Goal: Task Accomplishment & Management: Complete application form

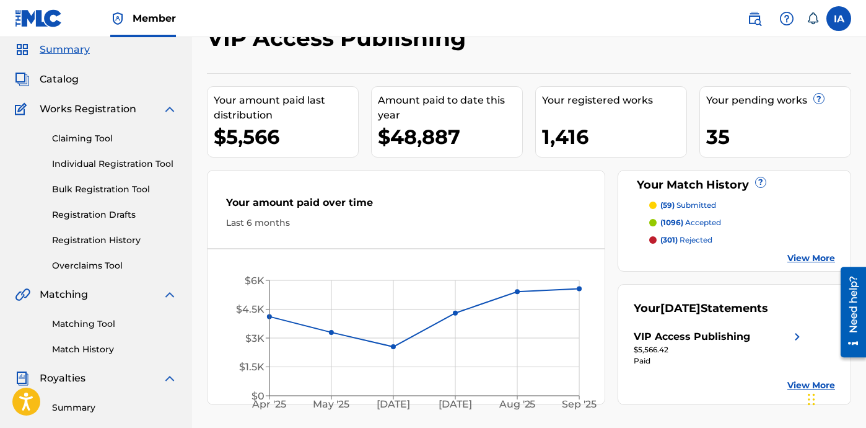
click at [114, 253] on div "Claiming Tool Individual Registration Tool Bulk Registration Tool Registration …" at bounding box center [96, 195] width 162 height 156
click at [121, 245] on link "Registration History" at bounding box center [114, 240] width 125 height 13
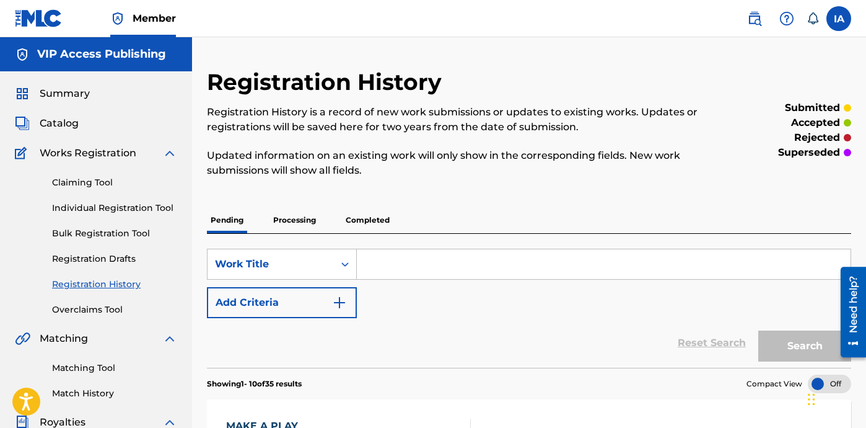
click at [291, 226] on p "Processing" at bounding box center [295, 220] width 50 height 26
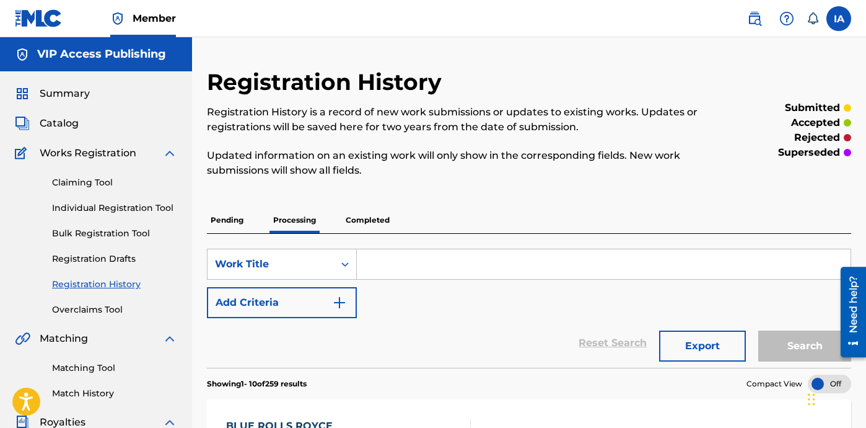
click at [224, 223] on p "Pending" at bounding box center [227, 220] width 40 height 26
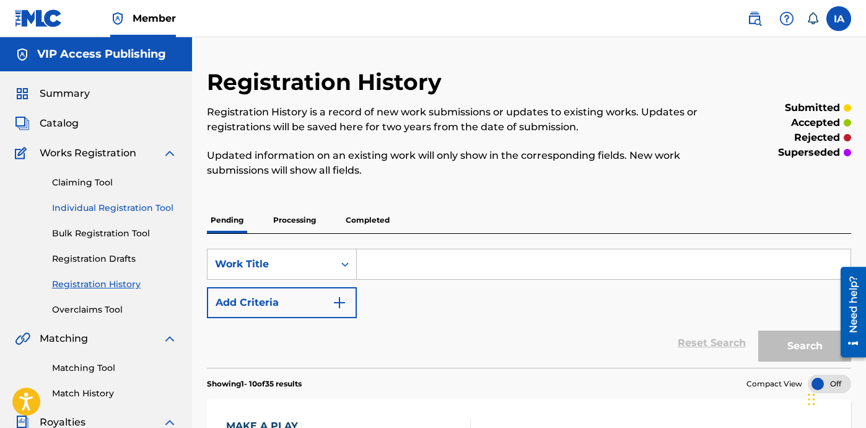
click at [132, 203] on link "Individual Registration Tool" at bounding box center [114, 207] width 125 height 13
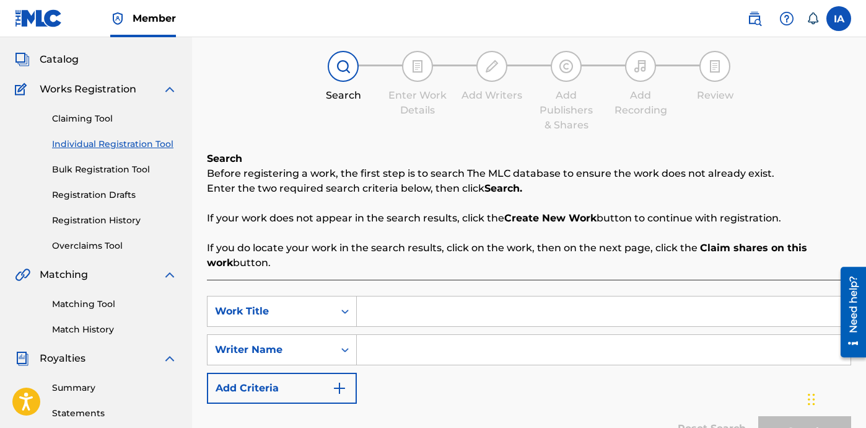
scroll to position [85, 0]
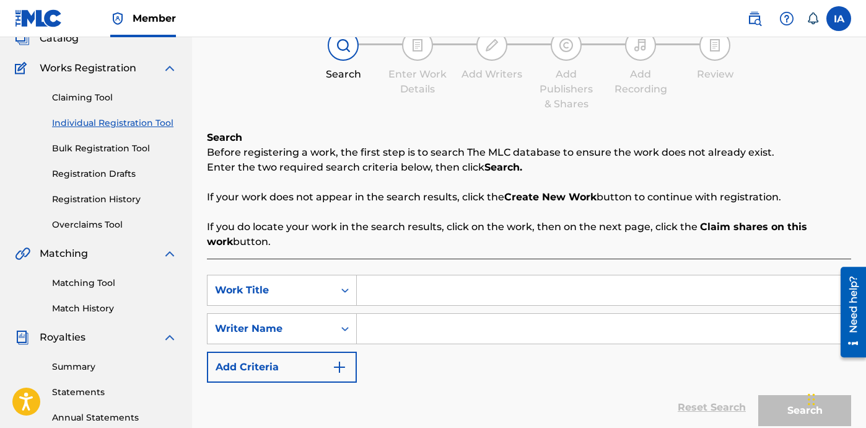
click at [509, 257] on div "Search Before registering a work, the first step is to search The MLC database …" at bounding box center [529, 296] width 645 height 332
click at [446, 256] on div "Search Before registering a work, the first step is to search The MLC database …" at bounding box center [529, 296] width 645 height 332
click at [570, 286] on input "Search Form" at bounding box center [604, 290] width 494 height 30
paste input "NO DEAL"
type input "NO DEAL"
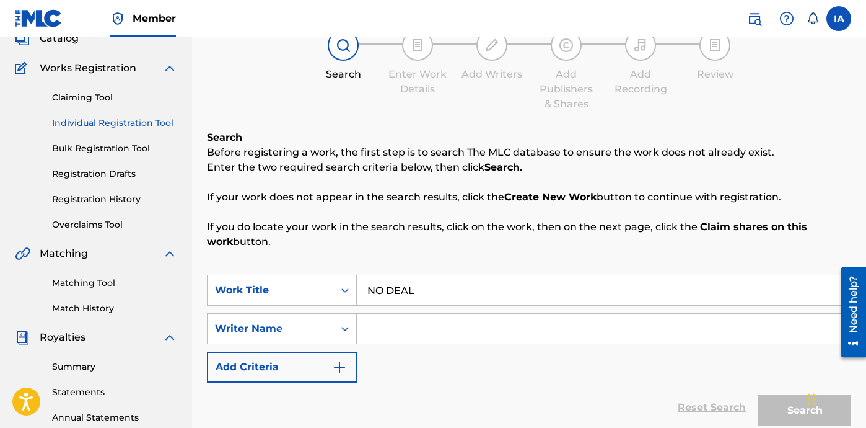
click at [496, 330] on input "Search Form" at bounding box center [604, 329] width 494 height 30
click at [583, 332] on input "Search Form" at bounding box center [604, 329] width 494 height 30
click at [586, 368] on div "SearchWithCriteria1fd1651d-0361-4f54-a9a2-63f84b1802d4 Work Title NO DEAL Searc…" at bounding box center [529, 329] width 645 height 108
click at [690, 343] on input "Search Form" at bounding box center [604, 329] width 494 height 30
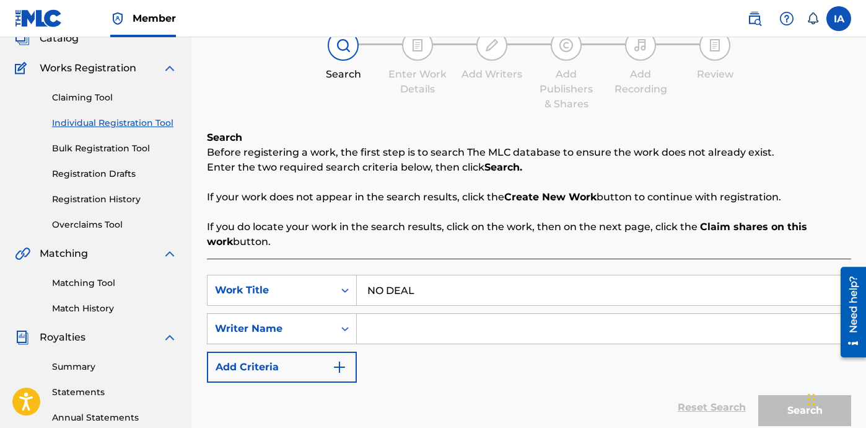
paste input "[PERSON_NAME] [PERSON_NAME]"
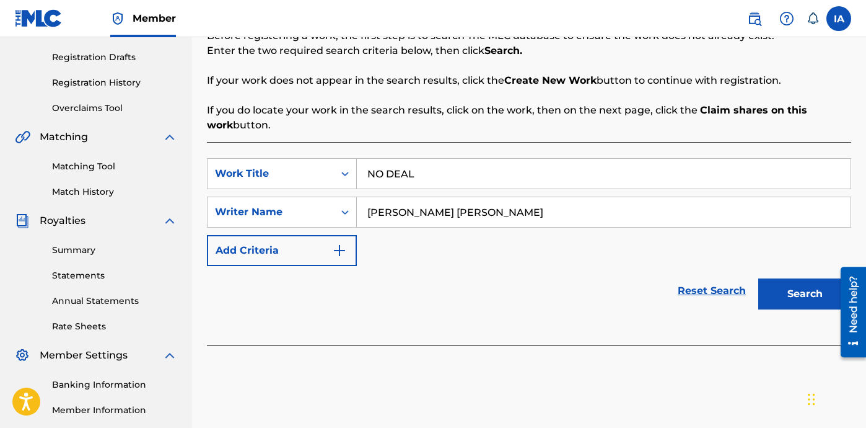
scroll to position [307, 0]
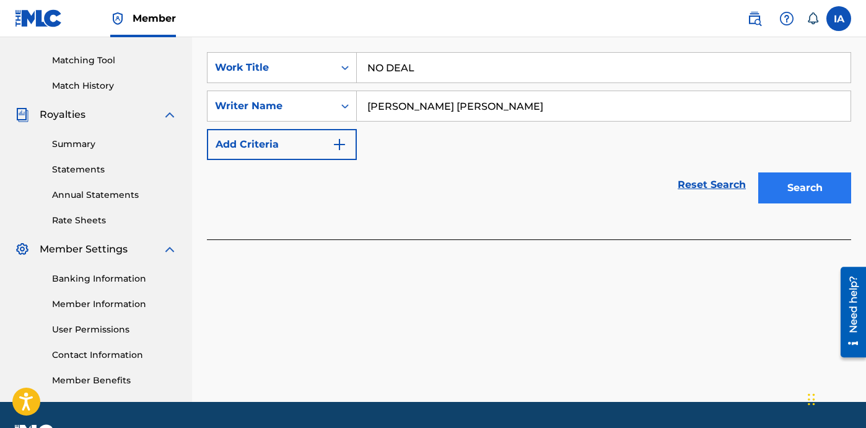
type input "[PERSON_NAME] [PERSON_NAME]"
click at [777, 200] on button "Search" at bounding box center [805, 187] width 93 height 31
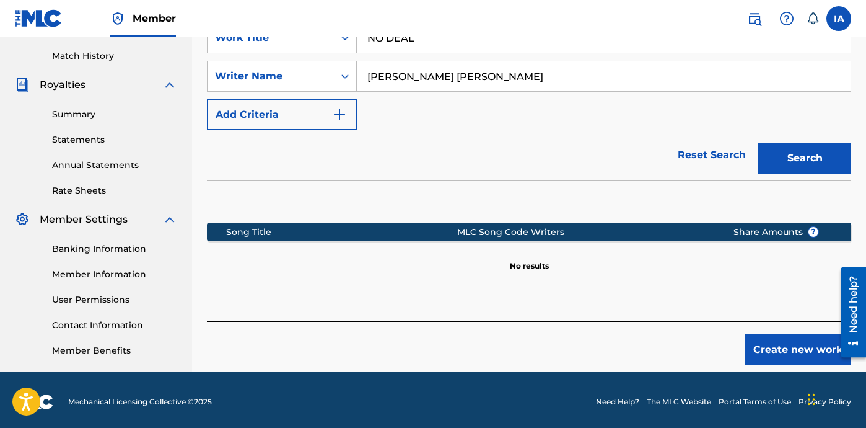
scroll to position [341, 0]
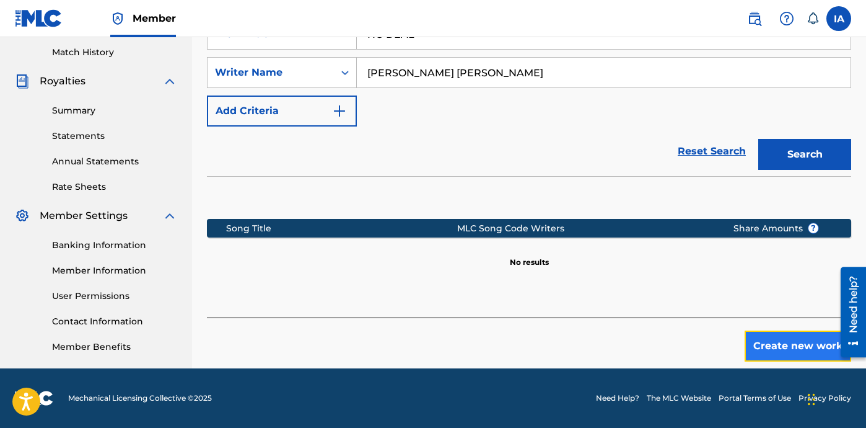
click at [764, 330] on button "Create new work" at bounding box center [798, 345] width 107 height 31
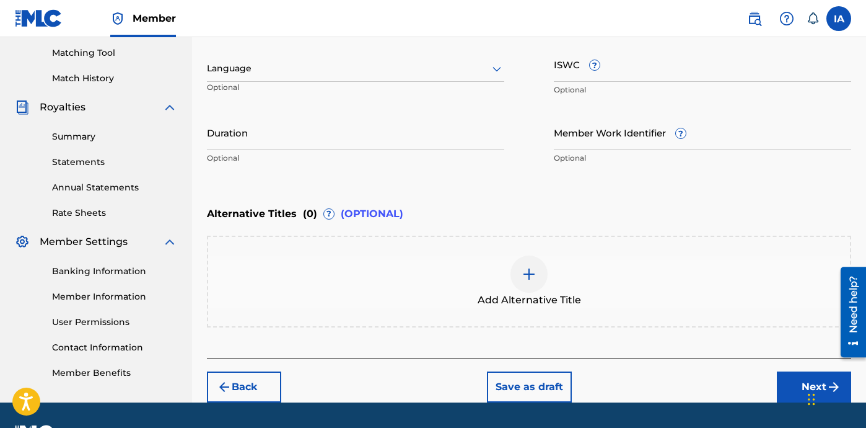
scroll to position [179, 0]
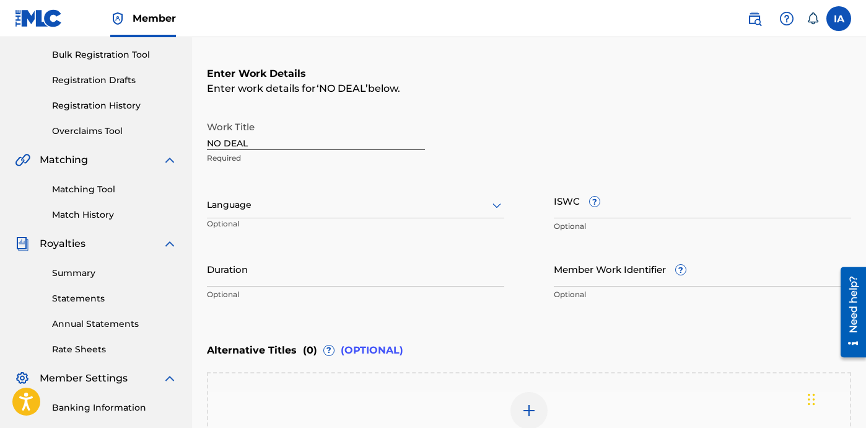
click at [413, 209] on div at bounding box center [356, 204] width 298 height 15
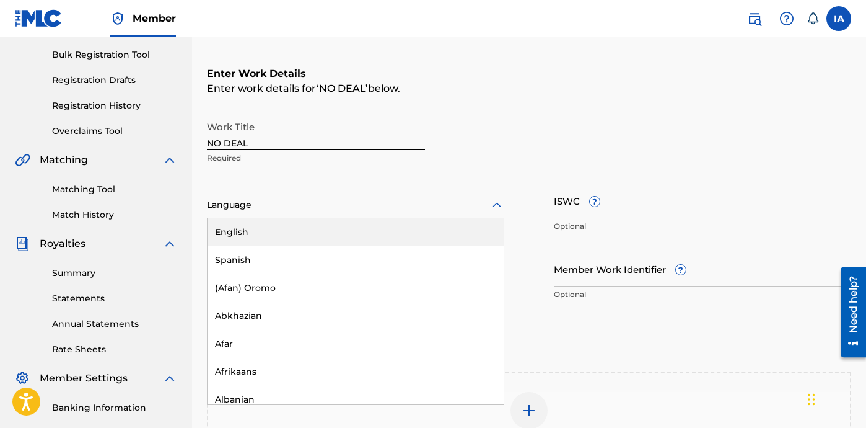
click at [441, 234] on div "English" at bounding box center [356, 232] width 296 height 28
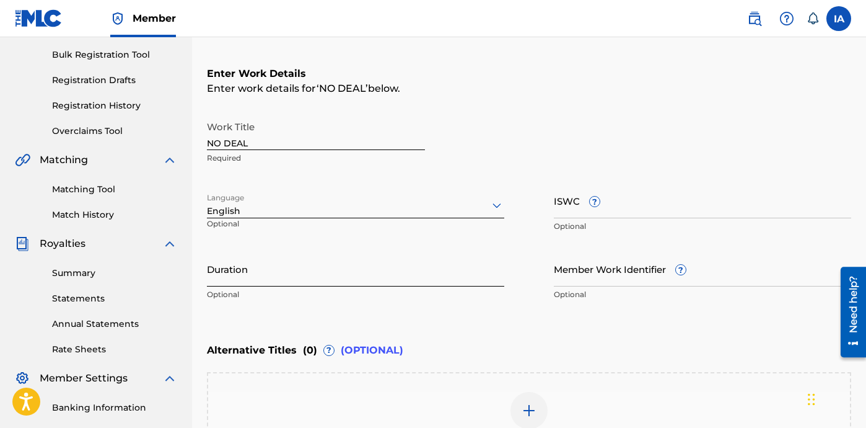
click at [437, 261] on input "Duration" at bounding box center [356, 268] width 298 height 35
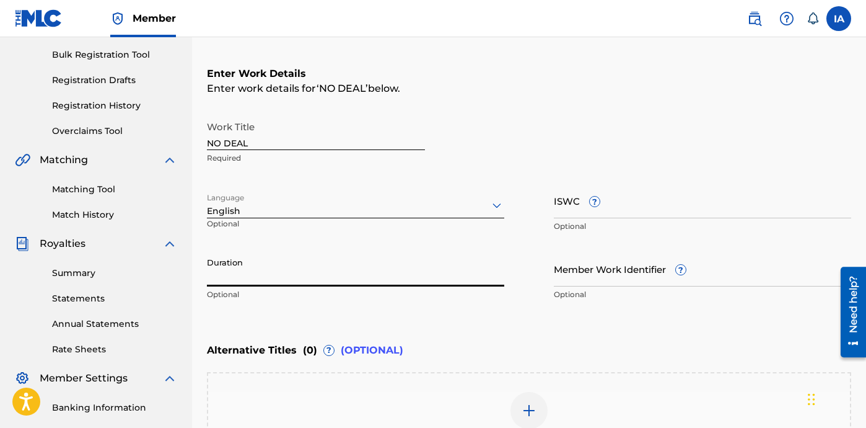
click at [330, 271] on input "Duration" at bounding box center [356, 268] width 298 height 35
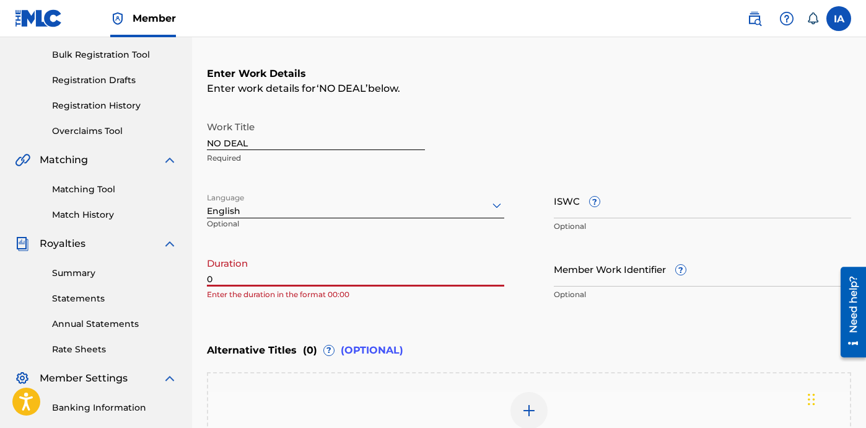
paste input "2:30"
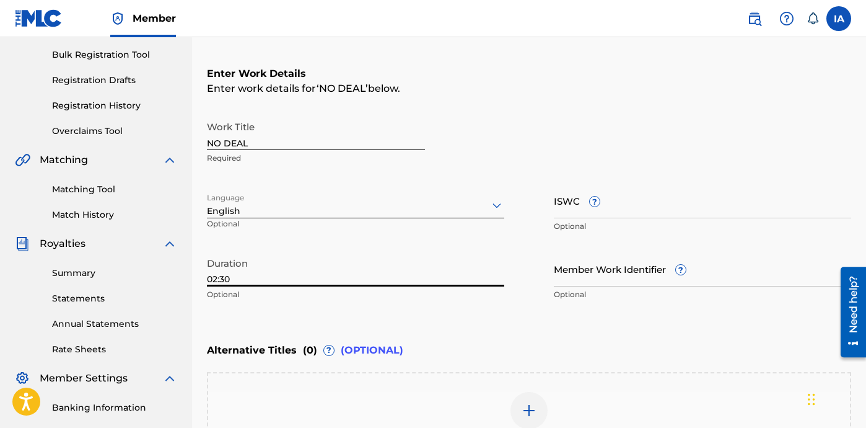
type input "02:30"
click at [517, 311] on div "Enter Work Details Enter work details for ‘ NO DEAL ’ below. Work Title NO DEAL…" at bounding box center [529, 187] width 645 height 300
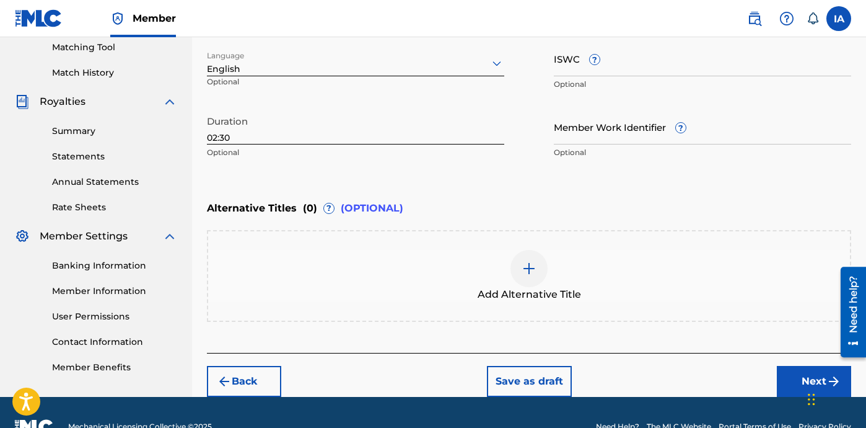
scroll to position [348, 0]
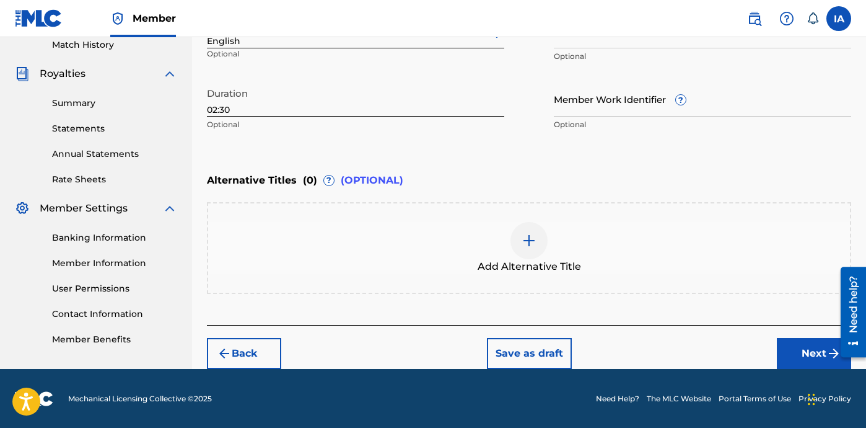
click at [612, 255] on div "Add Alternative Title" at bounding box center [529, 248] width 642 height 52
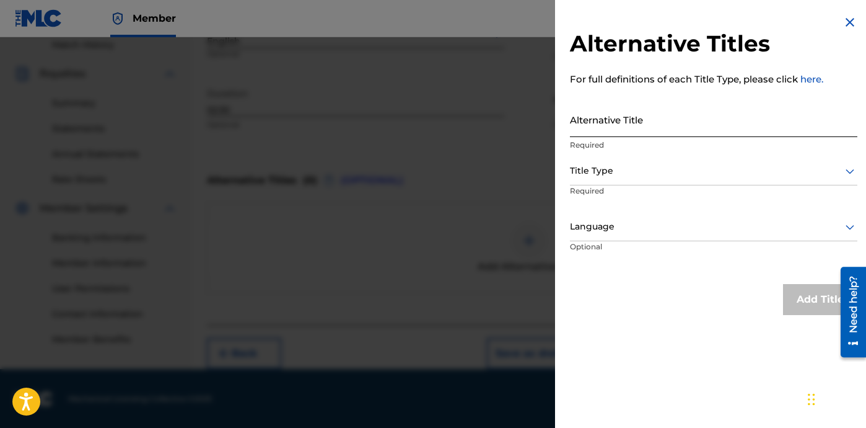
click at [646, 125] on input "Alternative Title" at bounding box center [714, 119] width 288 height 35
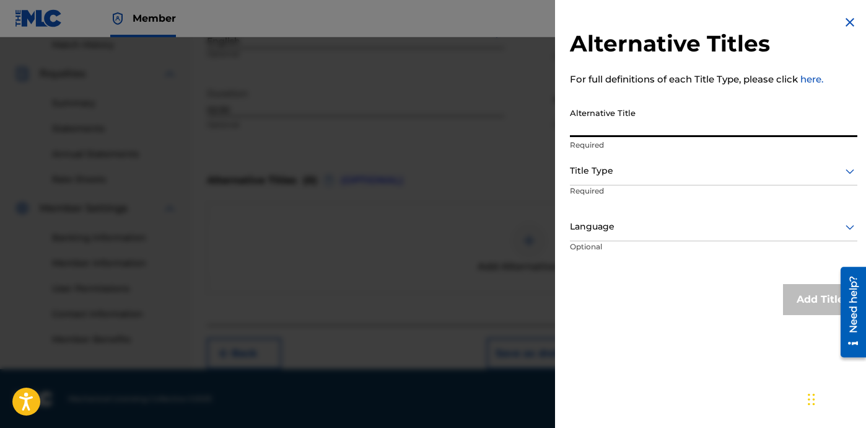
paste input "NO DEAL FEAT ANTHOE THE GREAT AND IMAFOOL"
type input "NO DEAL FEAT ANTHOE THE GREAT AND IMAFOOL"
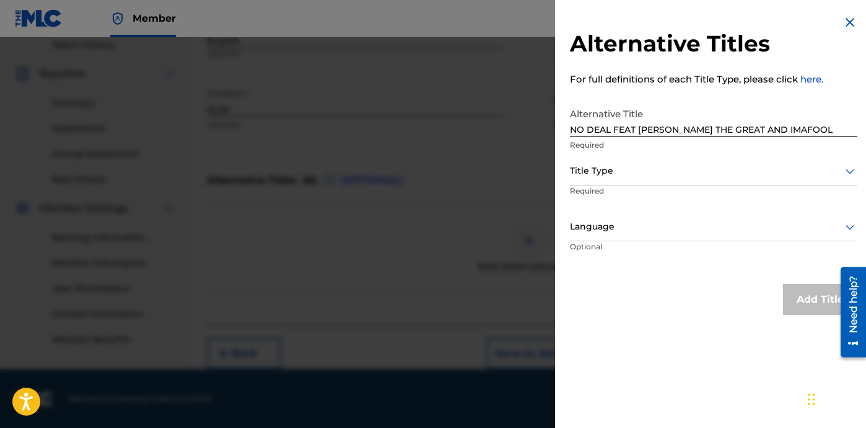
click at [641, 156] on div "Alternative Title NO DEAL FEAT ANTHOE THE GREAT AND IMAFOOL Required" at bounding box center [714, 130] width 288 height 56
click at [615, 180] on div "Title Type" at bounding box center [714, 171] width 288 height 28
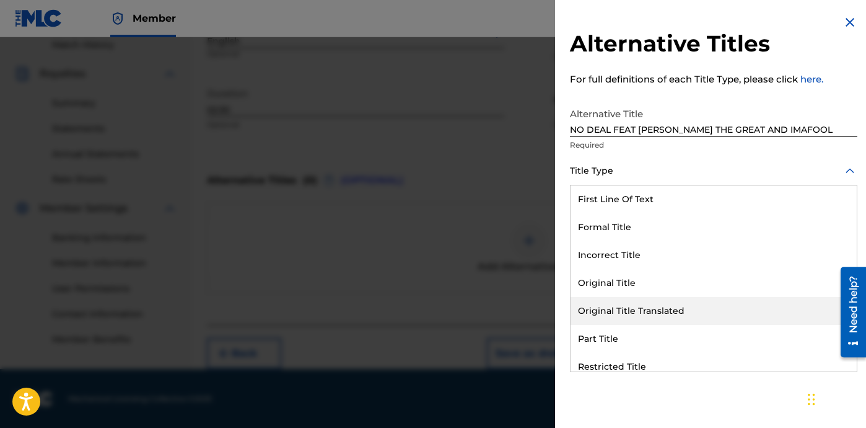
scroll to position [121, 0]
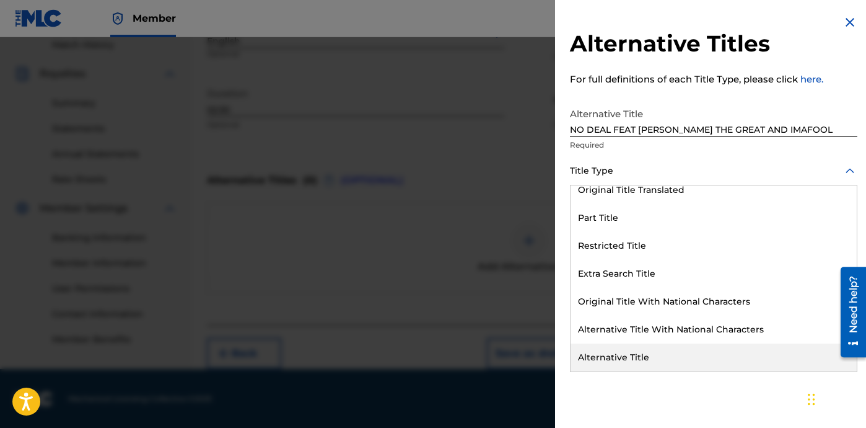
click at [630, 351] on div "Alternative Title" at bounding box center [714, 357] width 286 height 28
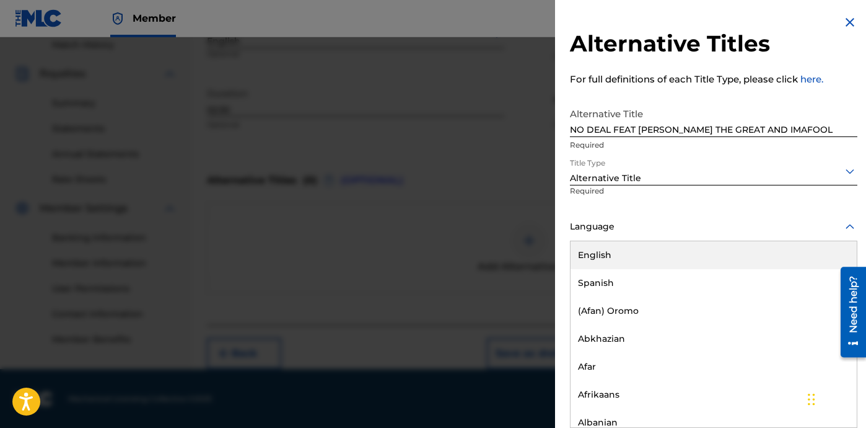
click at [614, 219] on div at bounding box center [714, 226] width 288 height 15
click at [627, 244] on div "English" at bounding box center [714, 255] width 286 height 28
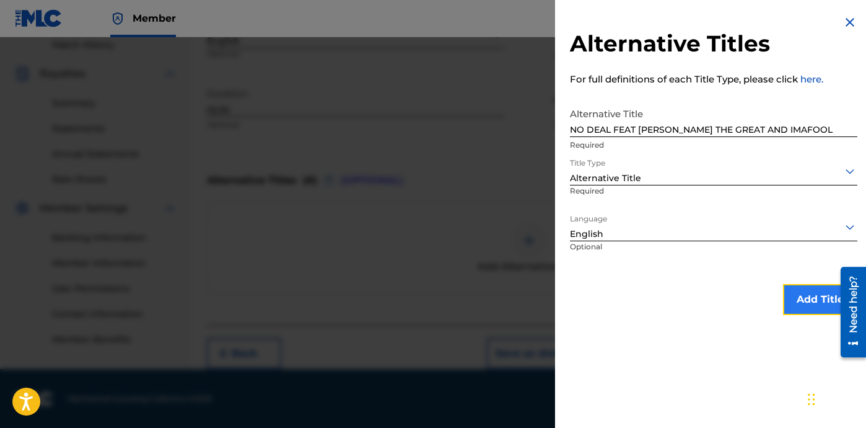
click at [813, 308] on button "Add Title" at bounding box center [820, 299] width 74 height 31
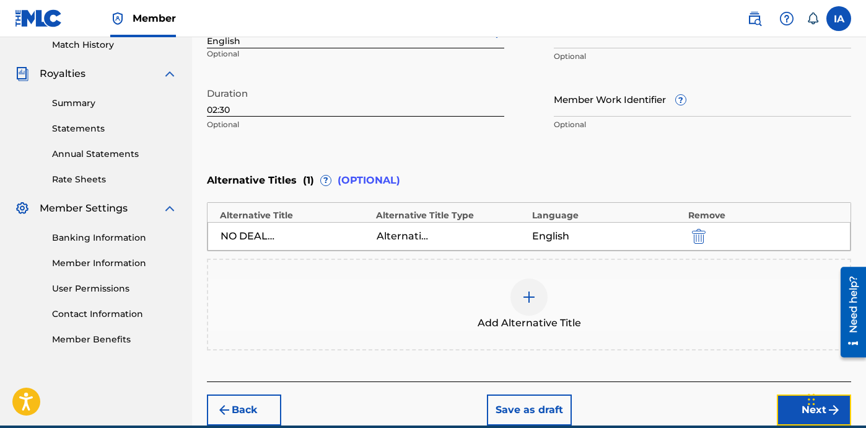
drag, startPoint x: 789, startPoint y: 421, endPoint x: 729, endPoint y: 385, distance: 69.5
click at [789, 420] on button "Next" at bounding box center [814, 409] width 74 height 31
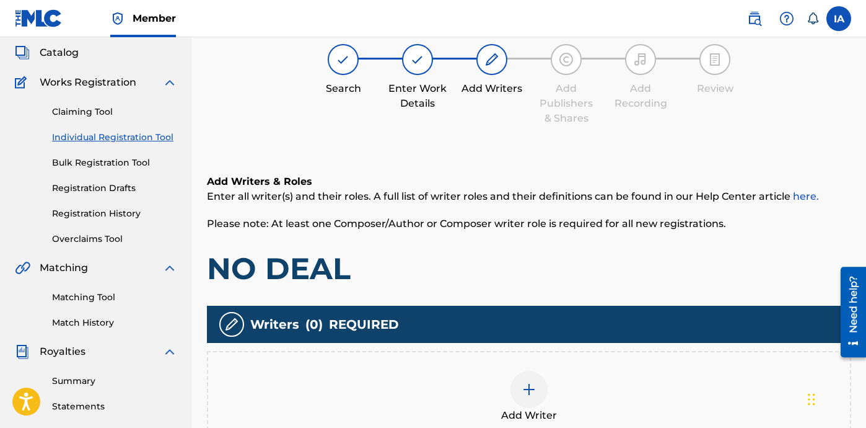
scroll to position [56, 0]
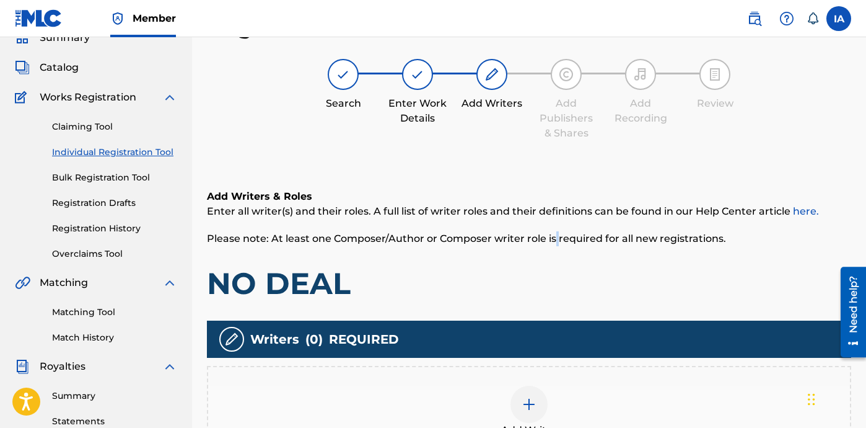
click at [514, 224] on div "Add Writers & Roles Enter all writer(s) and their roles. A full list of writer …" at bounding box center [529, 245] width 645 height 113
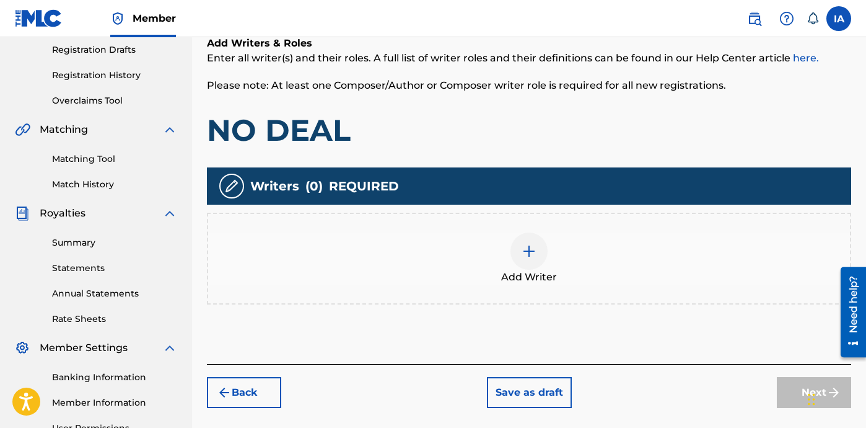
scroll to position [291, 0]
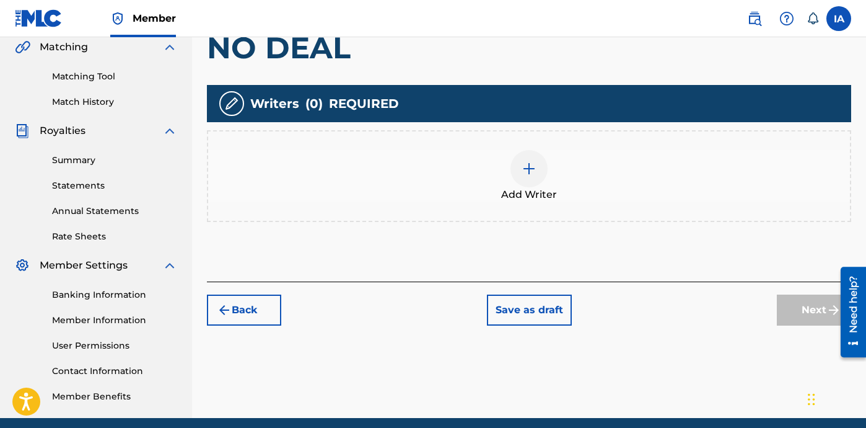
click at [588, 178] on div "Add Writer" at bounding box center [529, 176] width 642 height 52
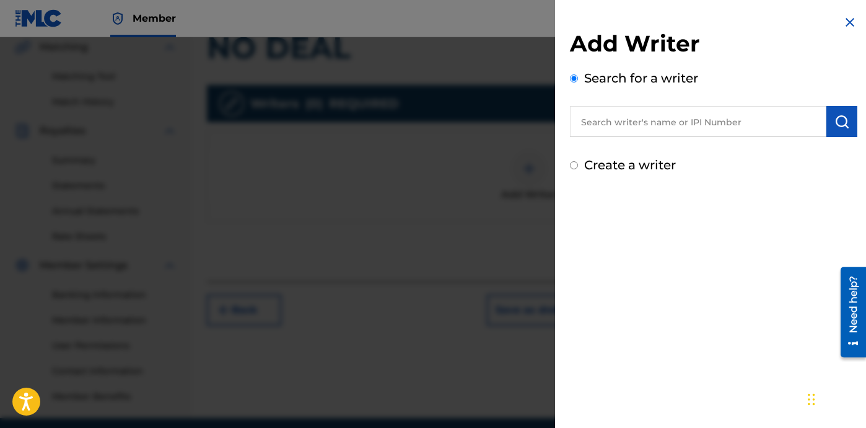
click at [731, 134] on input "text" at bounding box center [698, 121] width 257 height 31
paste input "[PERSON_NAME] [PERSON_NAME]"
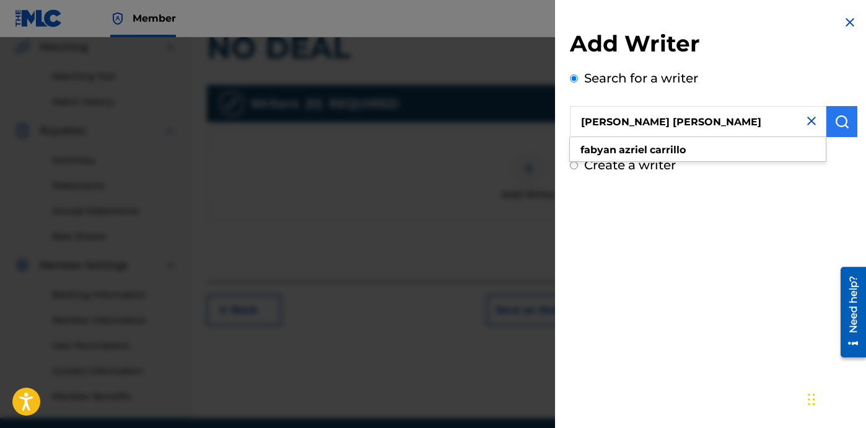
type input "[PERSON_NAME] [PERSON_NAME]"
click at [847, 126] on button "submit" at bounding box center [842, 121] width 31 height 31
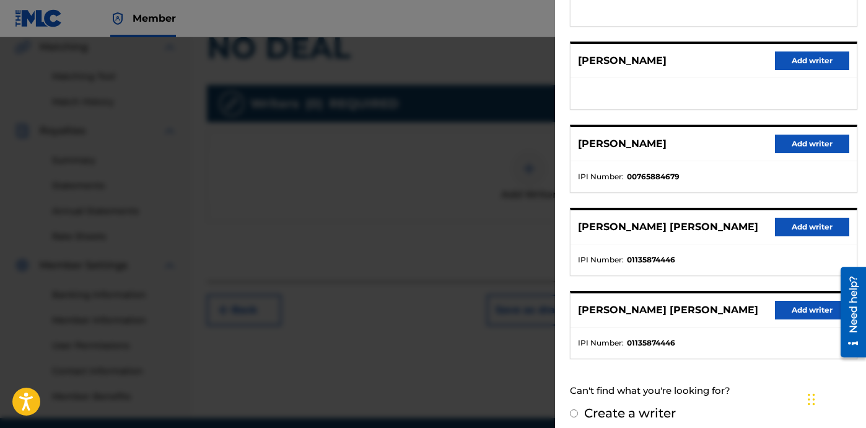
scroll to position [214, 0]
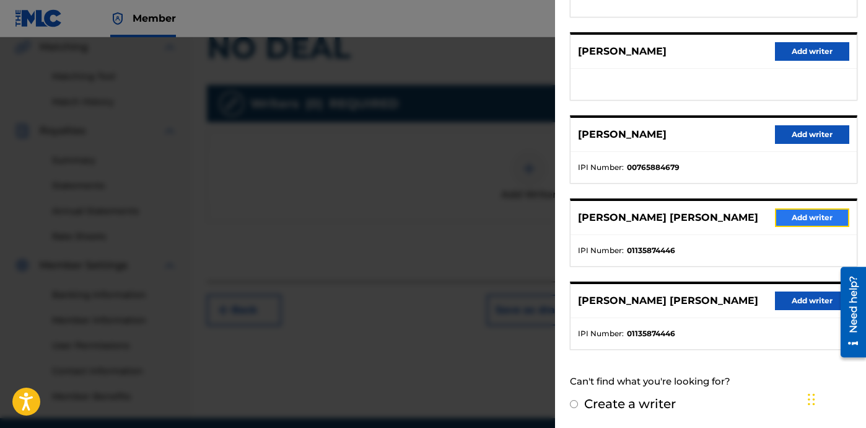
click at [800, 216] on button "Add writer" at bounding box center [812, 217] width 74 height 19
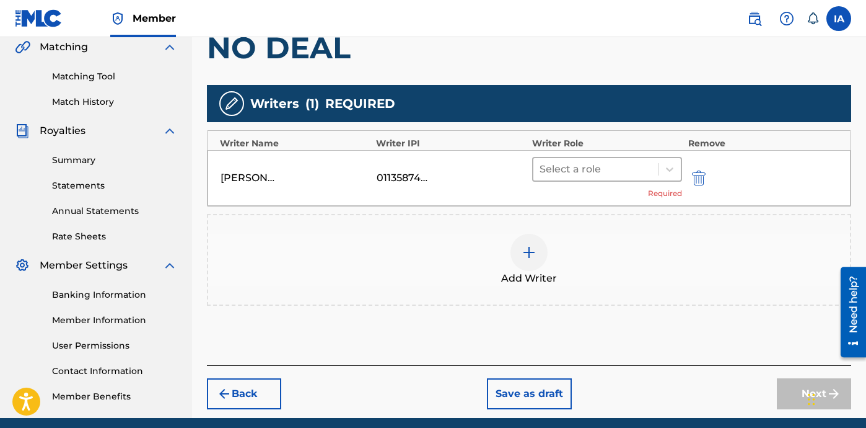
click at [612, 167] on div at bounding box center [596, 169] width 112 height 17
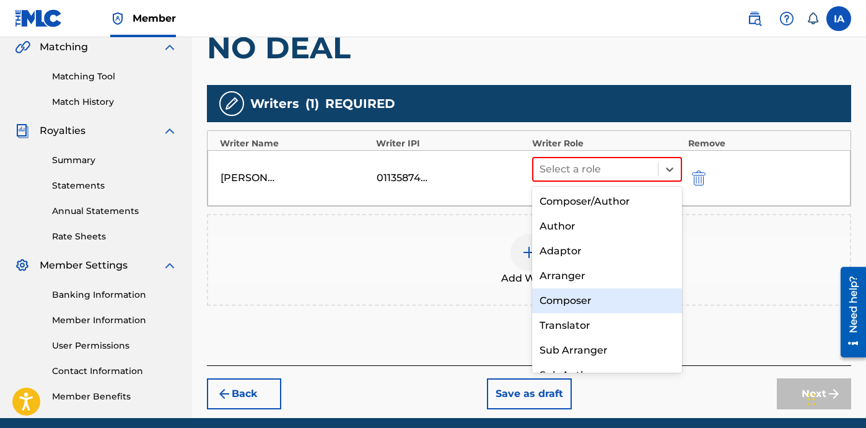
click at [624, 304] on div "Composer" at bounding box center [607, 300] width 150 height 25
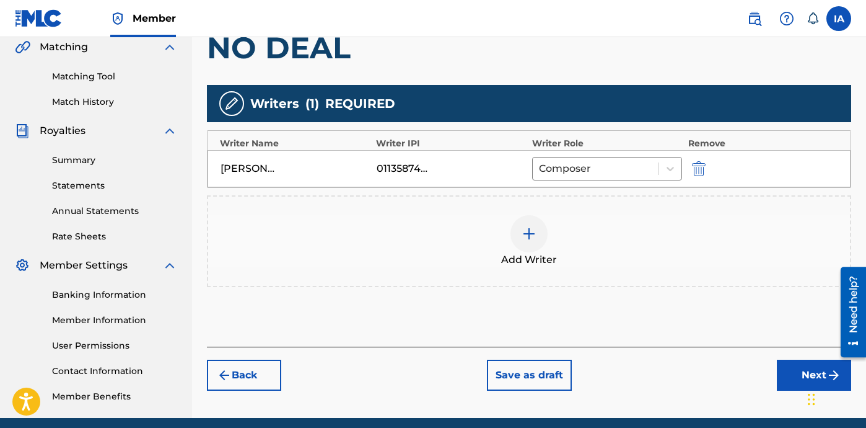
click at [662, 302] on div "Add Writers & Roles Enter all writer(s) and their roles. A full list of writer …" at bounding box center [529, 135] width 645 height 423
click at [794, 376] on button "Next" at bounding box center [814, 374] width 74 height 31
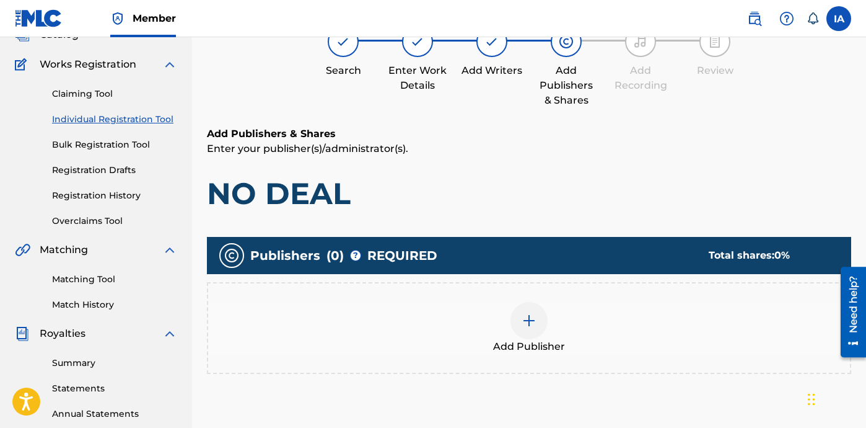
scroll to position [56, 0]
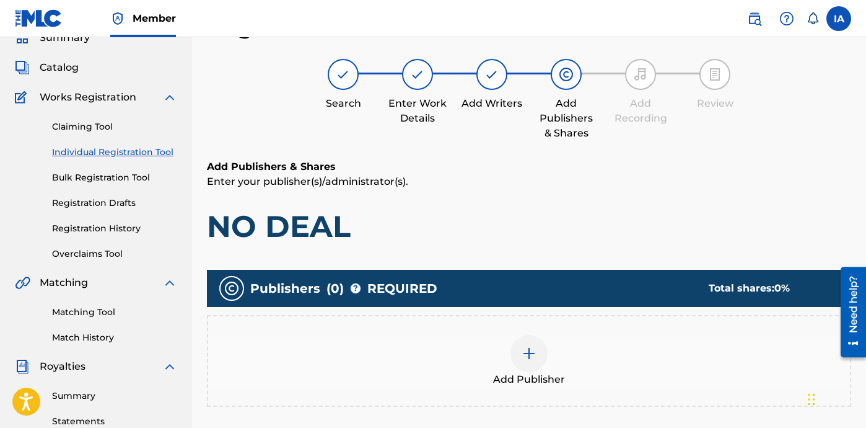
click at [531, 232] on h1 "NO DEAL" at bounding box center [529, 226] width 645 height 37
click at [575, 328] on div "Add Publisher" at bounding box center [529, 361] width 645 height 92
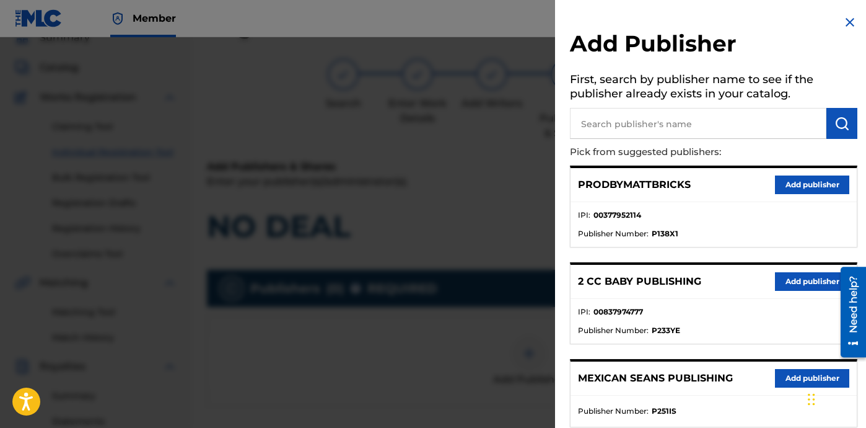
click at [707, 207] on ul "IPI : 00377952114 Publisher Number : P138X1" at bounding box center [714, 224] width 286 height 45
click at [692, 127] on input "text" at bounding box center [698, 123] width 257 height 31
click at [692, 126] on input "text" at bounding box center [698, 123] width 257 height 31
paste input "FARIEL"
type input "FARIEL"
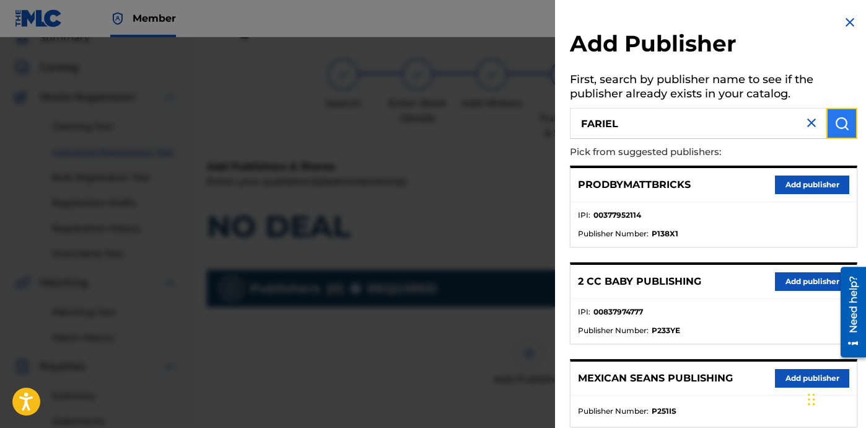
click at [831, 131] on button "submit" at bounding box center [842, 123] width 31 height 31
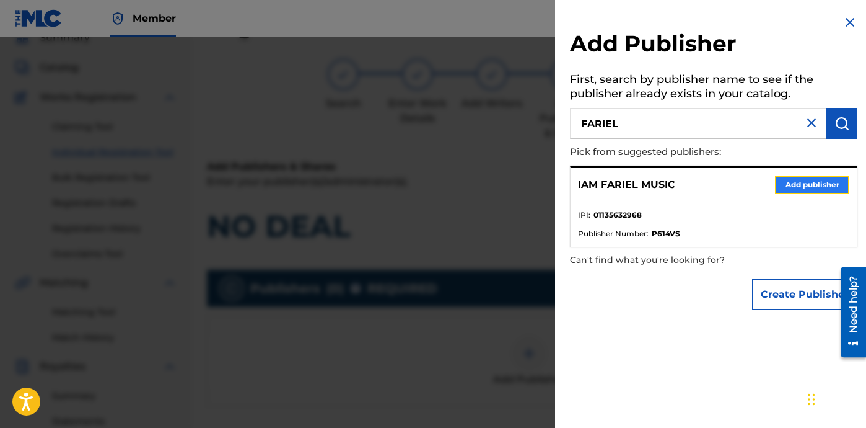
click at [801, 189] on button "Add publisher" at bounding box center [812, 184] width 74 height 19
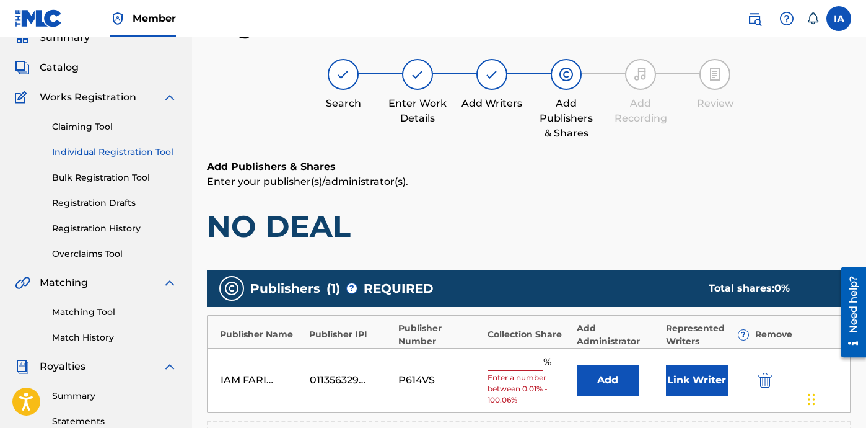
click at [584, 220] on h1 "NO DEAL" at bounding box center [529, 226] width 645 height 37
click at [515, 358] on input "text" at bounding box center [516, 363] width 56 height 16
click at [508, 358] on input "text" at bounding box center [516, 363] width 56 height 16
type input "100"
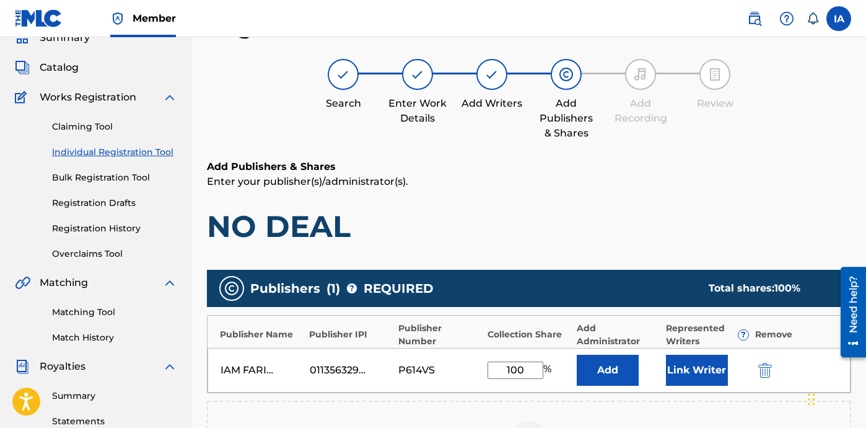
drag, startPoint x: 488, startPoint y: 350, endPoint x: 474, endPoint y: 343, distance: 16.1
click at [475, 343] on div "Publisher Name Publisher IPI Publisher Number Collection Share Add Administrato…" at bounding box center [529, 354] width 645 height 78
click at [628, 369] on button "Add" at bounding box center [608, 370] width 62 height 31
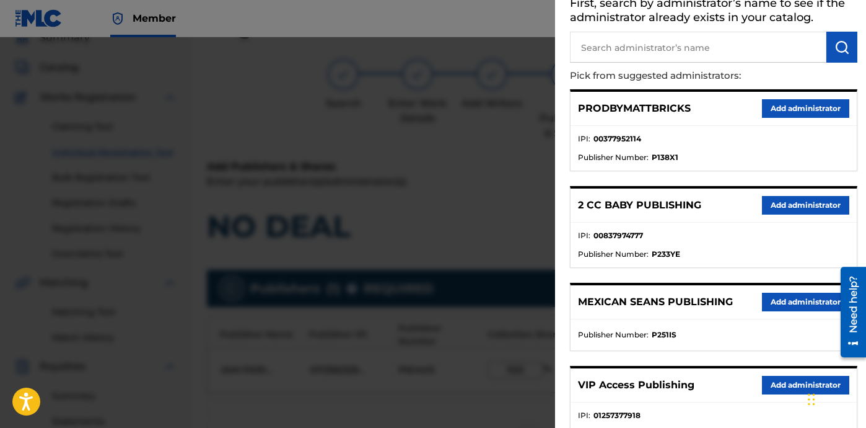
scroll to position [81, 0]
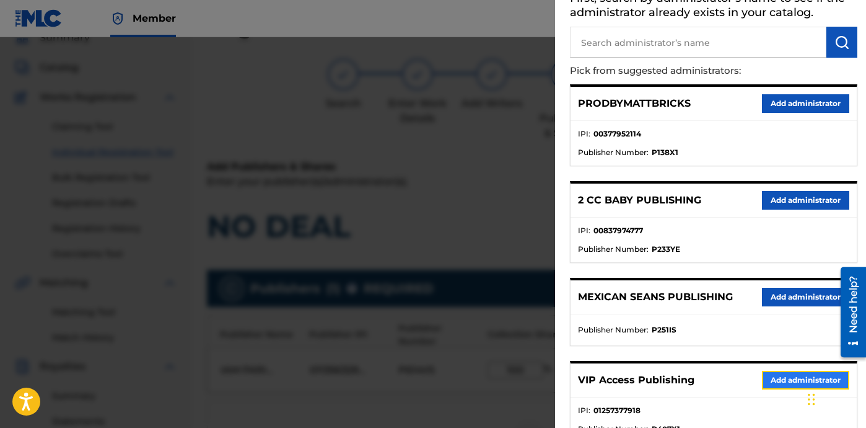
click at [769, 380] on button "Add administrator" at bounding box center [805, 380] width 87 height 19
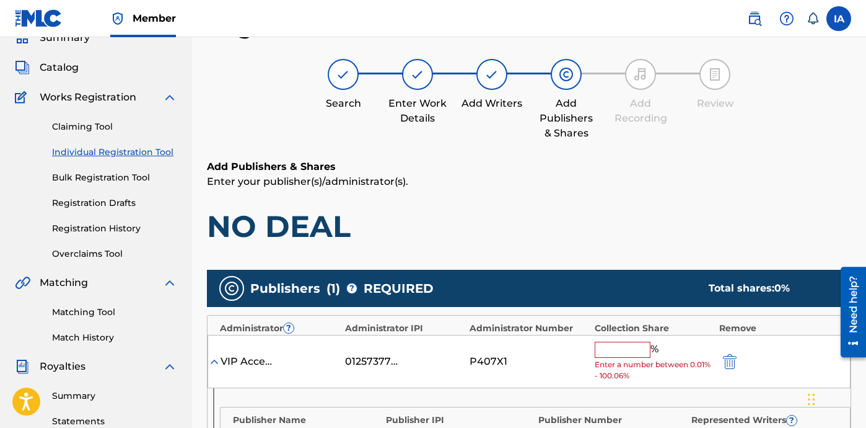
click at [622, 347] on input "text" at bounding box center [623, 350] width 56 height 16
paste input "100"
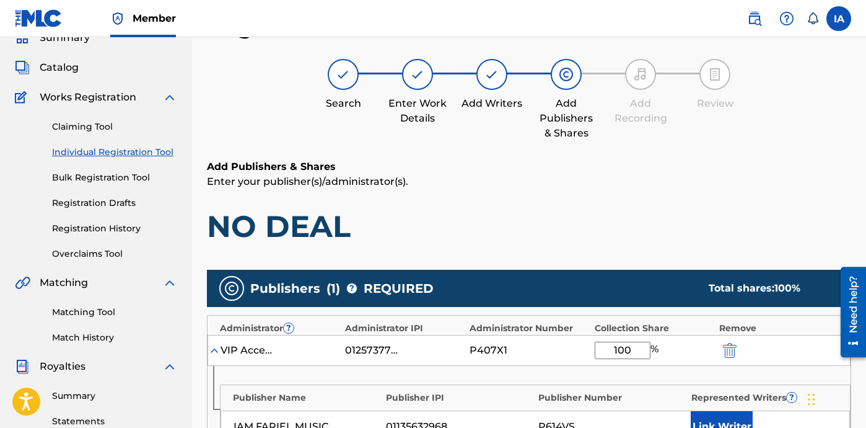
type input "100"
click at [535, 253] on div "Add Publishers & Shares Enter your publisher(s)/administrator(s). NO DEAL Publi…" at bounding box center [529, 408] width 645 height 499
click at [492, 227] on h1 "NO DEAL" at bounding box center [529, 226] width 645 height 37
click at [480, 218] on h1 "NO DEAL" at bounding box center [529, 226] width 645 height 37
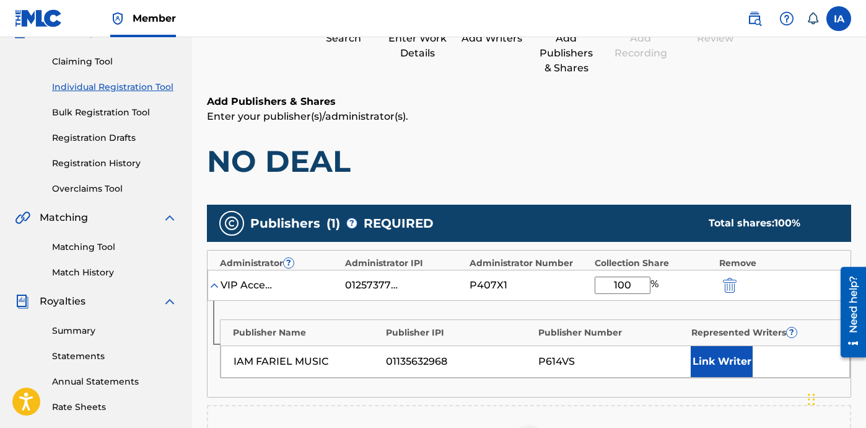
scroll to position [246, 0]
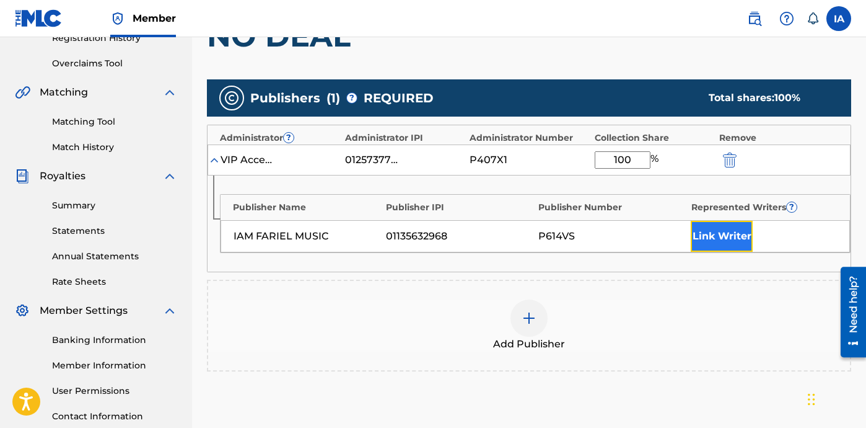
click at [736, 232] on button "Link Writer" at bounding box center [722, 236] width 62 height 31
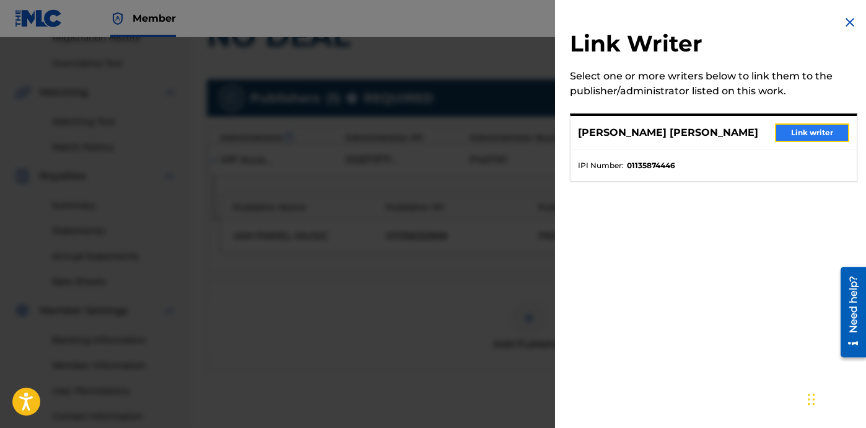
click at [804, 128] on button "Link writer" at bounding box center [812, 132] width 74 height 19
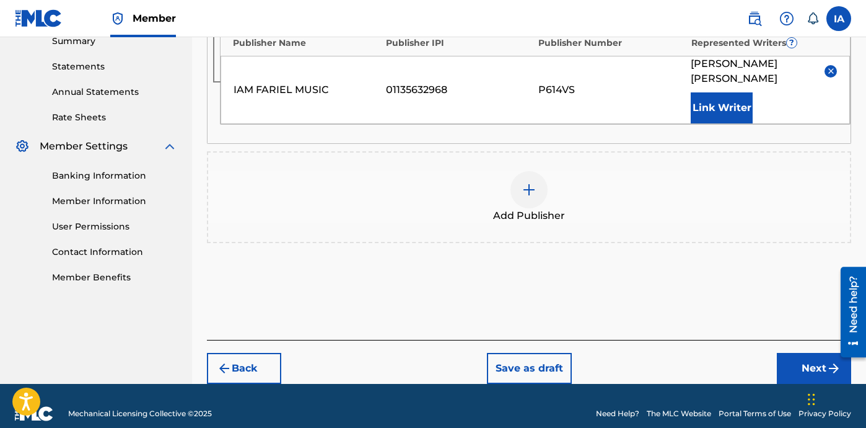
scroll to position [426, 0]
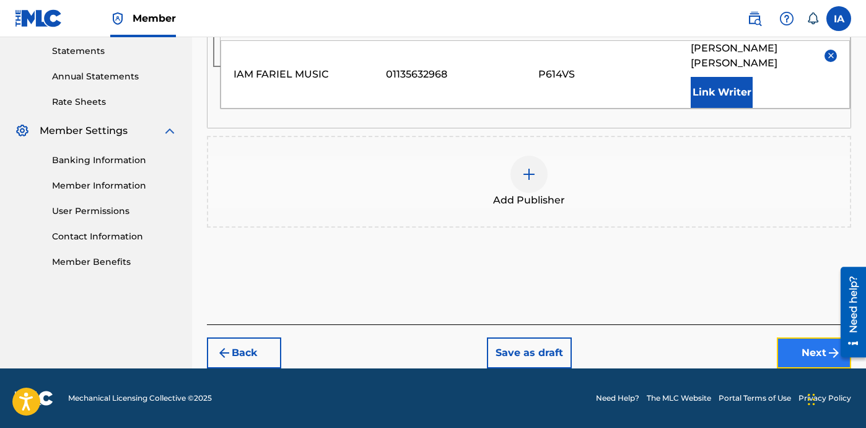
click at [814, 353] on button "Next" at bounding box center [814, 352] width 74 height 31
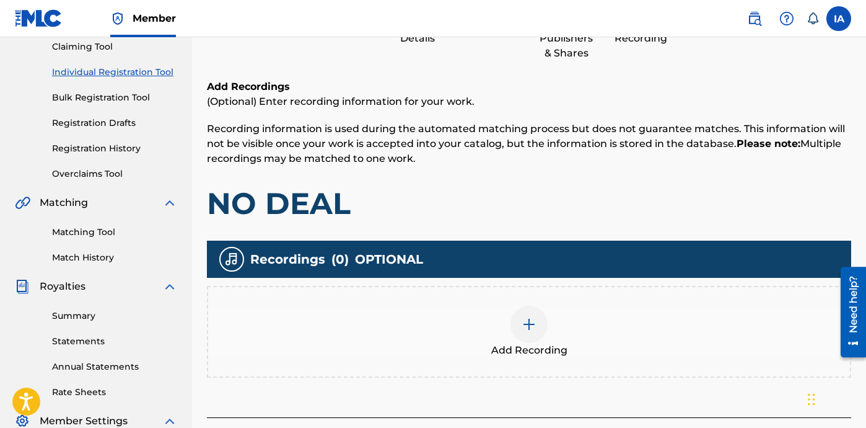
scroll to position [266, 0]
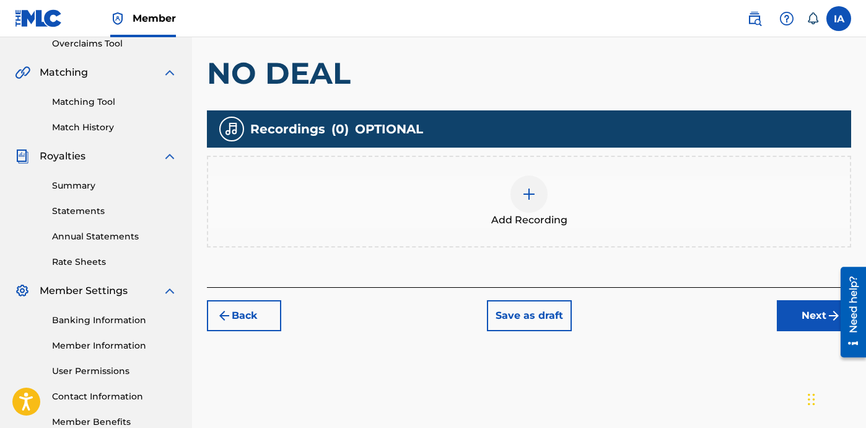
click at [628, 188] on div "Add Recording" at bounding box center [529, 201] width 642 height 52
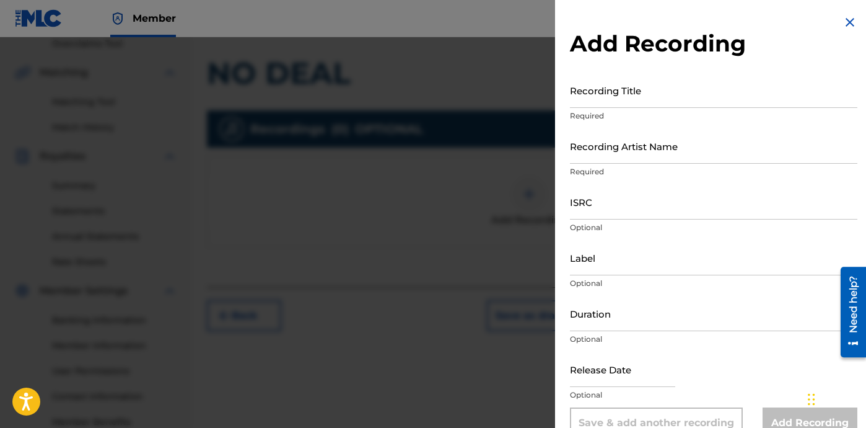
click at [632, 108] on div "Recording Title Required" at bounding box center [714, 101] width 288 height 56
click at [633, 104] on input "Recording Title" at bounding box center [714, 90] width 288 height 35
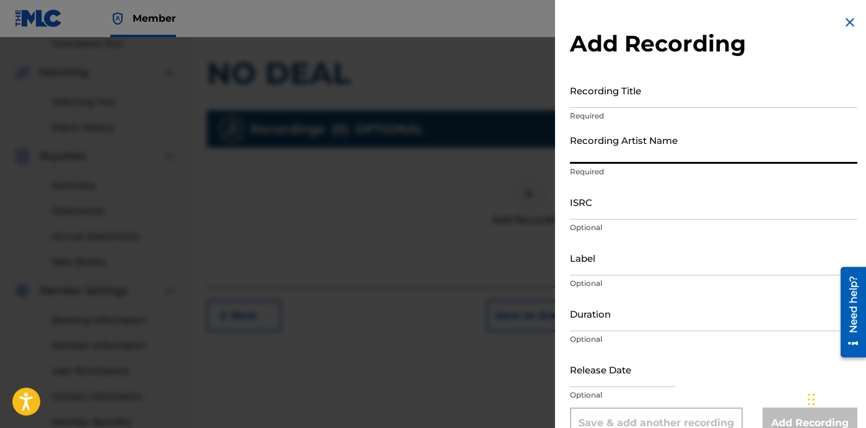
click at [643, 139] on input "Recording Artist Name" at bounding box center [714, 145] width 288 height 35
paste input "IAMFARIEL"
type input "IAMFARIEL"
click at [624, 209] on input "ISRC" at bounding box center [714, 201] width 288 height 35
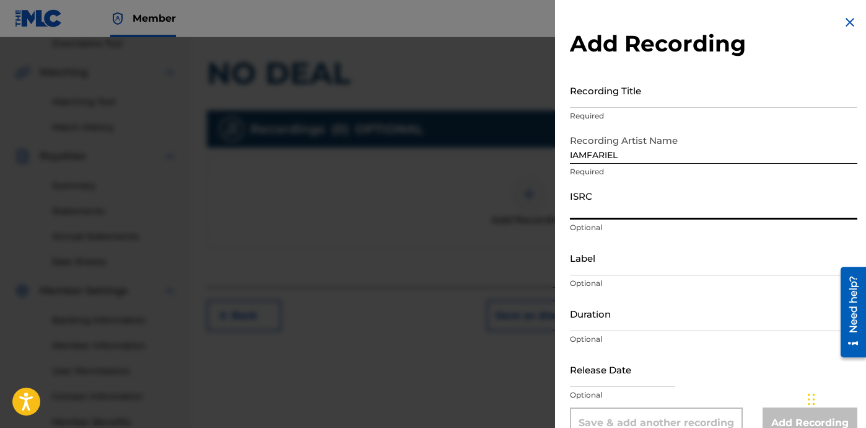
paste input "QZDA62435291"
type input "QZDA62435291"
drag, startPoint x: 595, startPoint y: 244, endPoint x: 867, endPoint y: 260, distance: 272.6
click at [594, 243] on input "Label" at bounding box center [714, 257] width 288 height 35
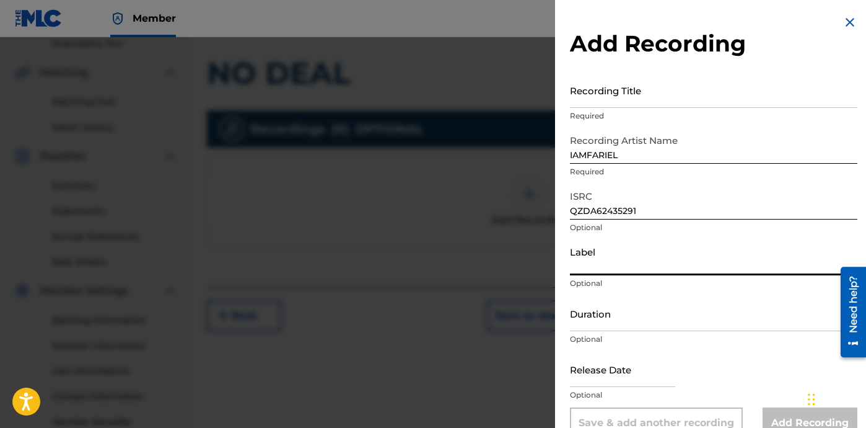
click at [612, 265] on input "Label" at bounding box center [714, 257] width 288 height 35
paste input "1779507 RECORDS DK"
type input "1779507 RECORDS DK"
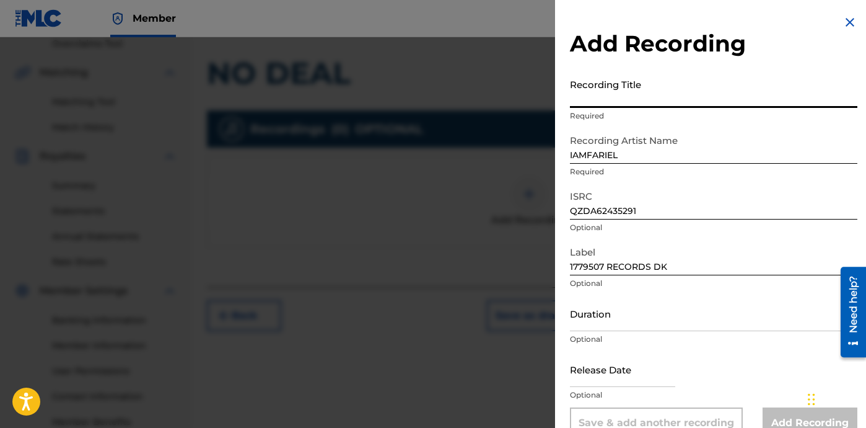
click at [656, 97] on input "Recording Title" at bounding box center [714, 90] width 288 height 35
paste input "NO DEAL"
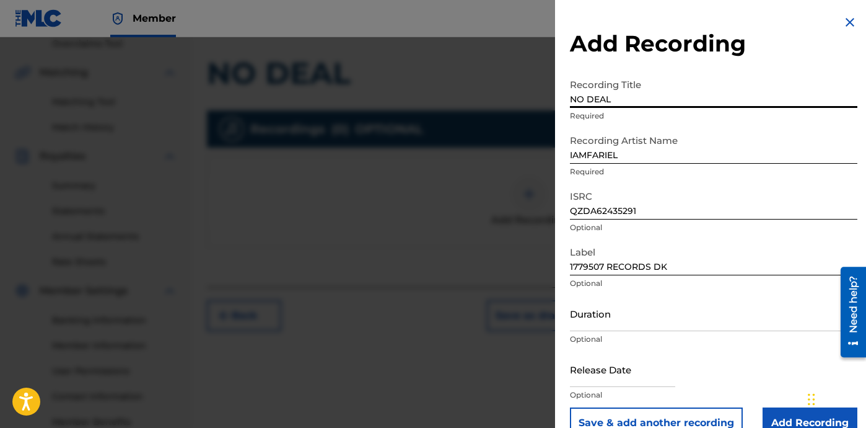
type input "NO DEAL"
click at [610, 325] on input "Duration" at bounding box center [714, 313] width 288 height 35
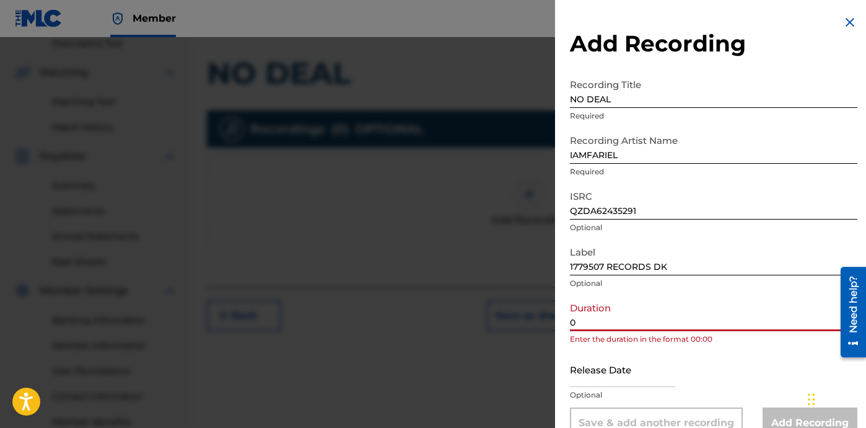
paste input "2:30"
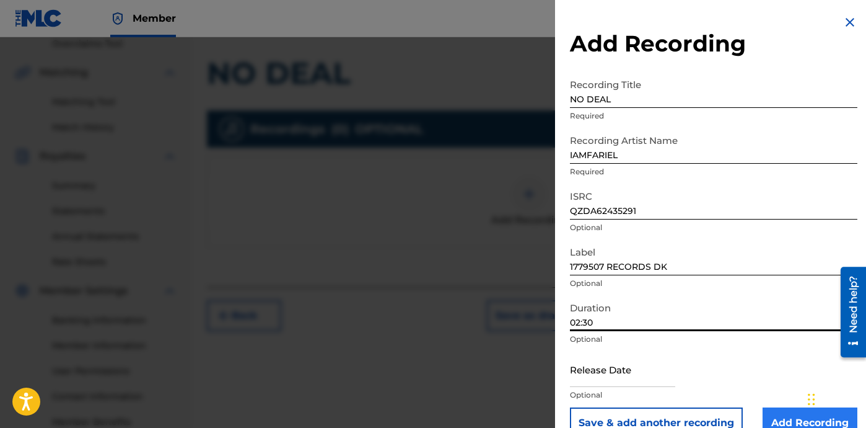
type input "02:30"
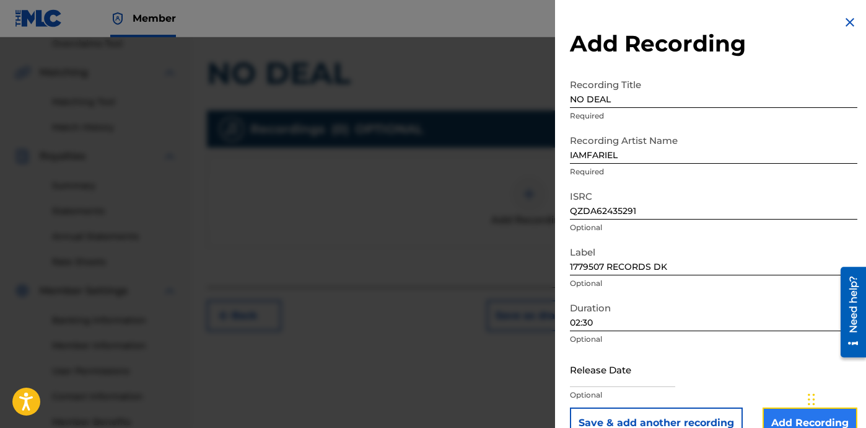
click at [799, 420] on input "Add Recording" at bounding box center [810, 422] width 95 height 31
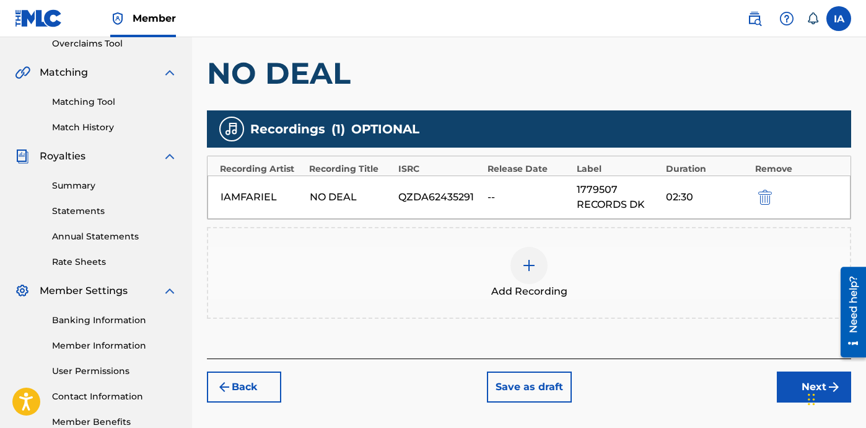
click at [601, 343] on div "Add Recordings (Optional) Enter recording information for your work. Recording …" at bounding box center [529, 153] width 645 height 409
click at [790, 394] on button "Next" at bounding box center [814, 386] width 74 height 31
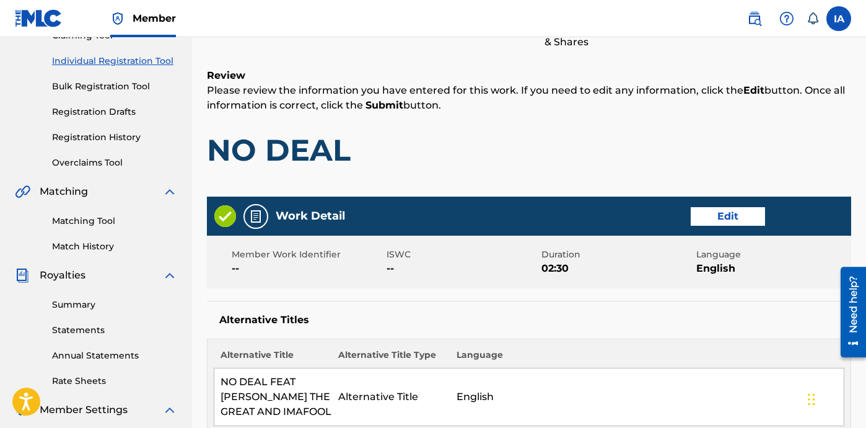
scroll to position [56, 0]
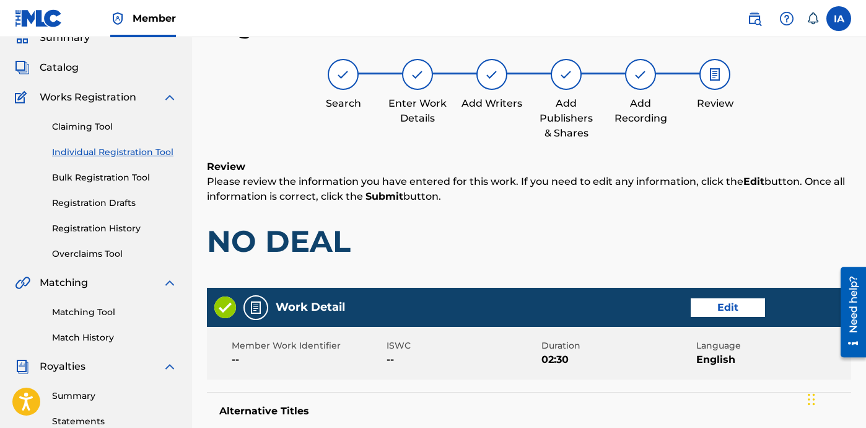
click at [529, 218] on div "Review Please review the information you have entered for this work. If you nee…" at bounding box center [529, 218] width 645 height 119
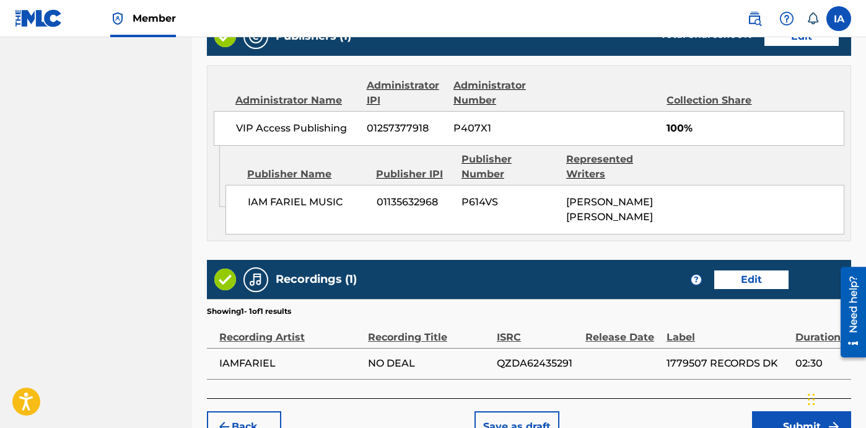
scroll to position [801, 0]
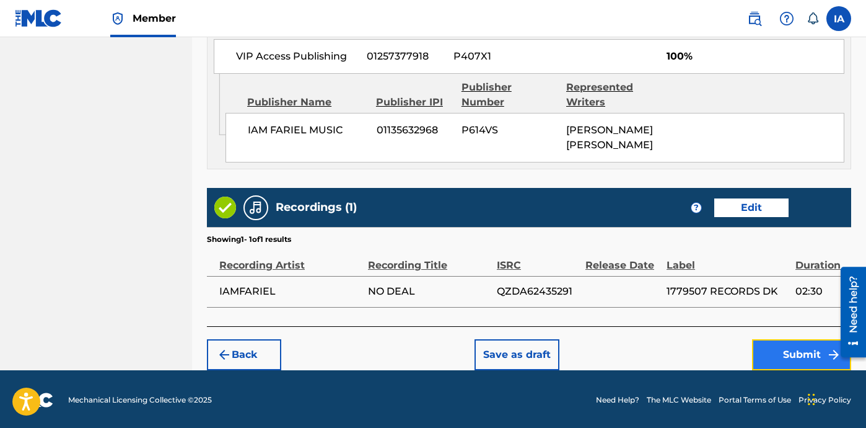
click at [783, 362] on button "Submit" at bounding box center [801, 354] width 99 height 31
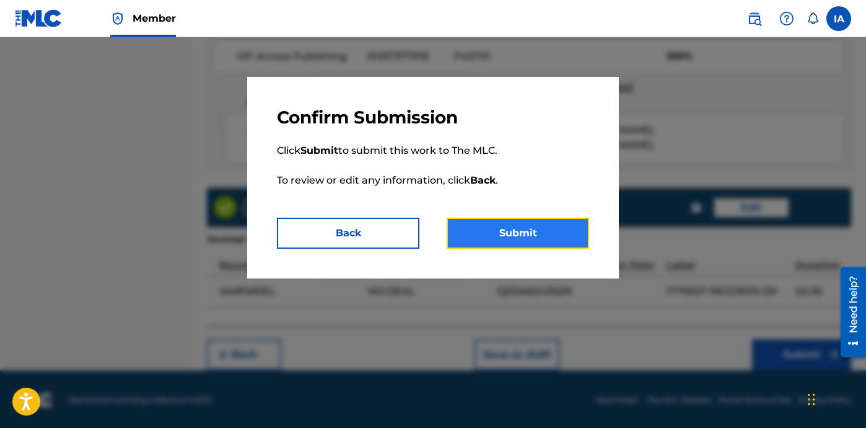
click at [551, 235] on button "Submit" at bounding box center [518, 233] width 143 height 31
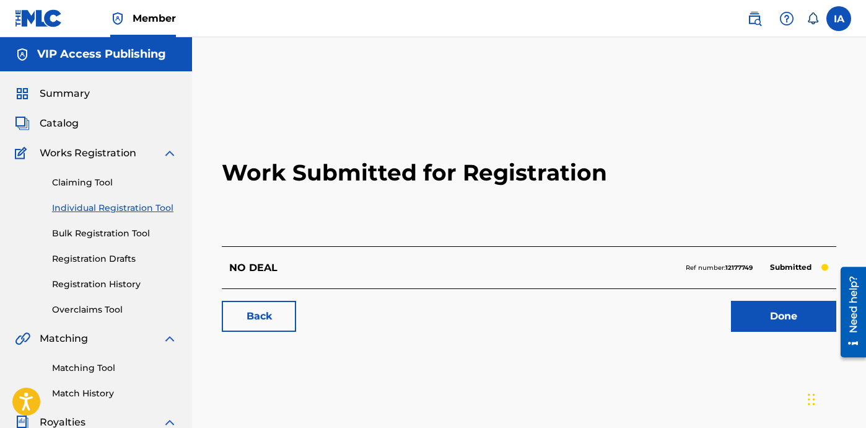
click at [148, 211] on link "Individual Registration Tool" at bounding box center [114, 207] width 125 height 13
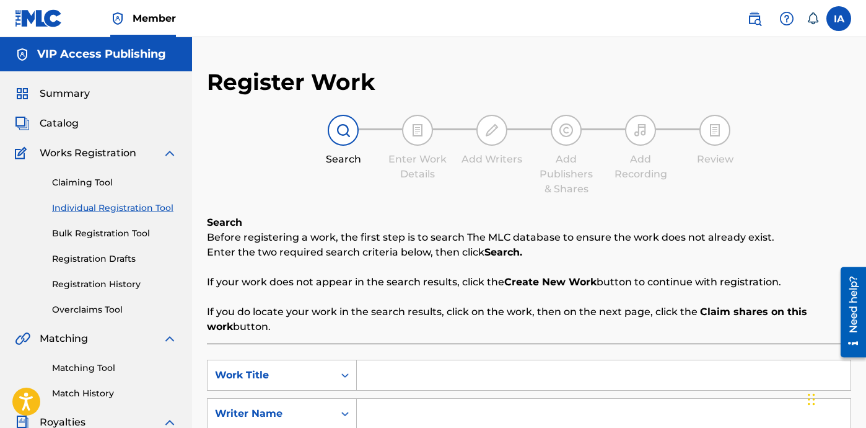
scroll to position [44, 0]
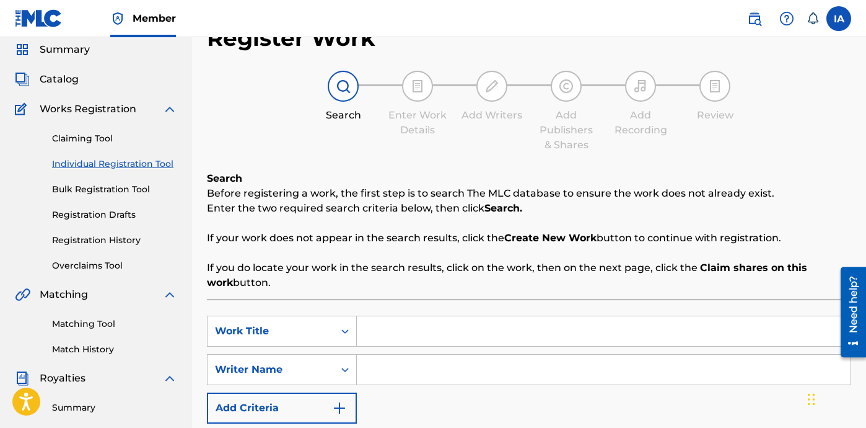
click at [627, 337] on input "Search Form" at bounding box center [604, 331] width 494 height 30
paste input "GET TRICKY"
type input "GET TRICKY"
click at [570, 377] on input "Search Form" at bounding box center [604, 370] width 494 height 30
paste input "[PERSON_NAME] [PERSON_NAME]"
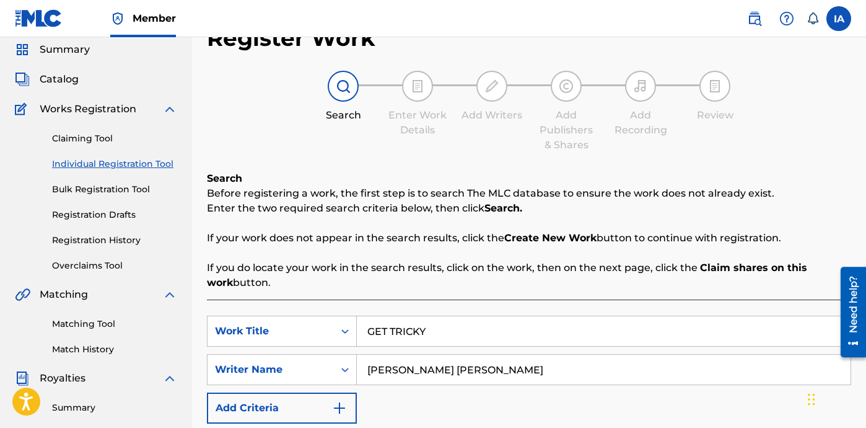
scroll to position [341, 0]
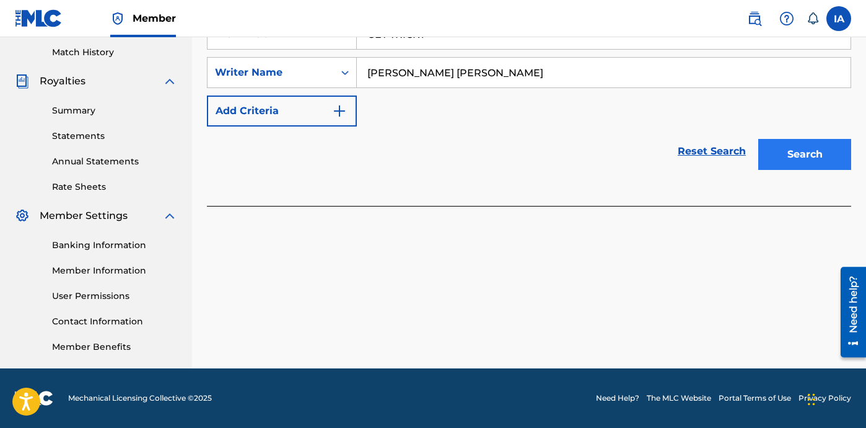
type input "[PERSON_NAME] [PERSON_NAME]"
click at [807, 164] on button "Search" at bounding box center [805, 154] width 93 height 31
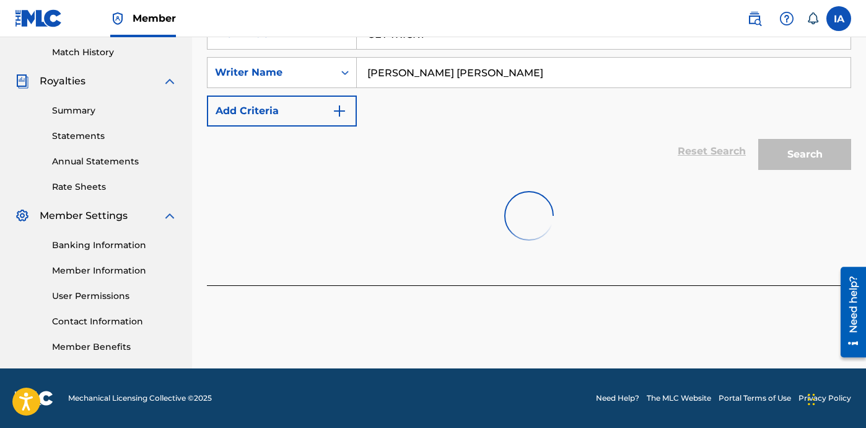
click at [550, 157] on div "Reset Search Search" at bounding box center [529, 151] width 645 height 50
click at [490, 118] on div "SearchWithCriteria1fd1651d-0361-4f54-a9a2-63f84b1802d4 Work Title GET TRICKY Se…" at bounding box center [529, 73] width 645 height 108
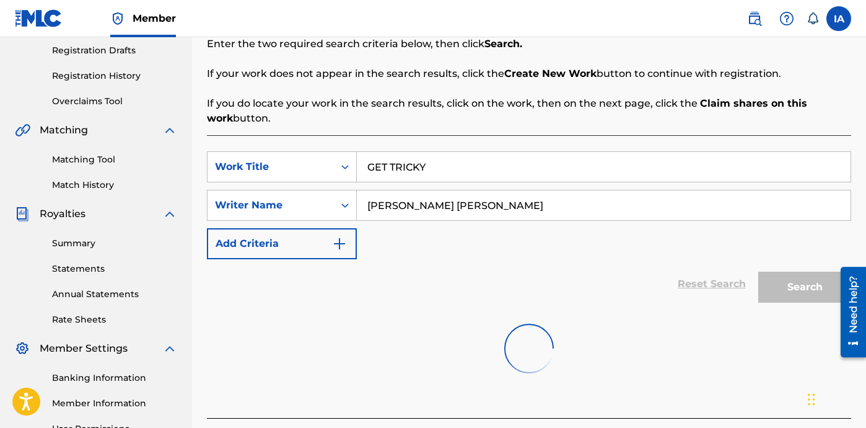
scroll to position [211, 0]
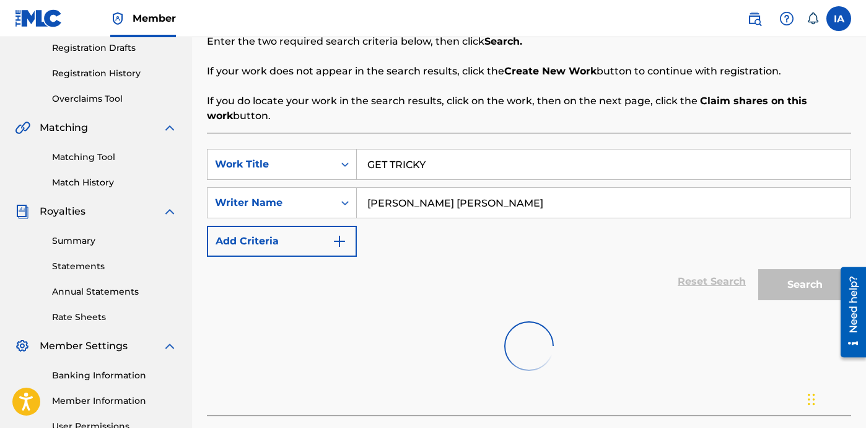
click at [582, 231] on div "SearchWithCriteria1fd1651d-0361-4f54-a9a2-63f84b1802d4 Work Title GET TRICKY Se…" at bounding box center [529, 203] width 645 height 108
click at [642, 209] on input "[PERSON_NAME] [PERSON_NAME]" at bounding box center [604, 203] width 494 height 30
click at [702, 157] on input "GET TRICKY" at bounding box center [604, 164] width 494 height 30
click at [728, 194] on input "[PERSON_NAME] [PERSON_NAME]" at bounding box center [604, 203] width 494 height 30
click at [786, 273] on div "Search" at bounding box center [801, 282] width 99 height 50
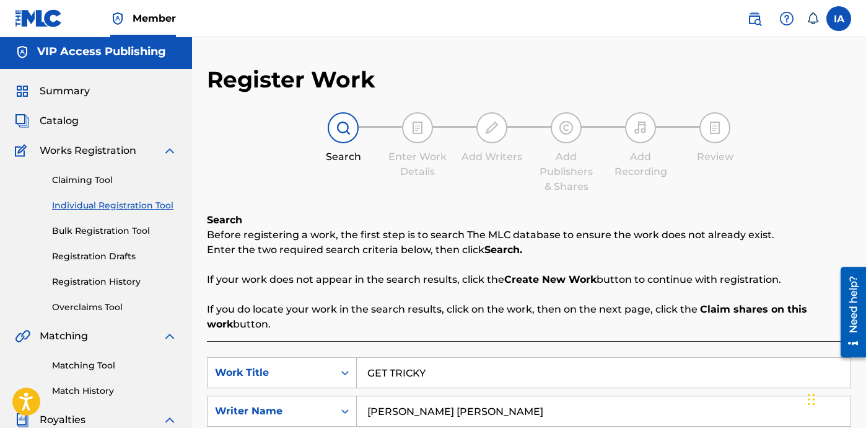
scroll to position [0, 0]
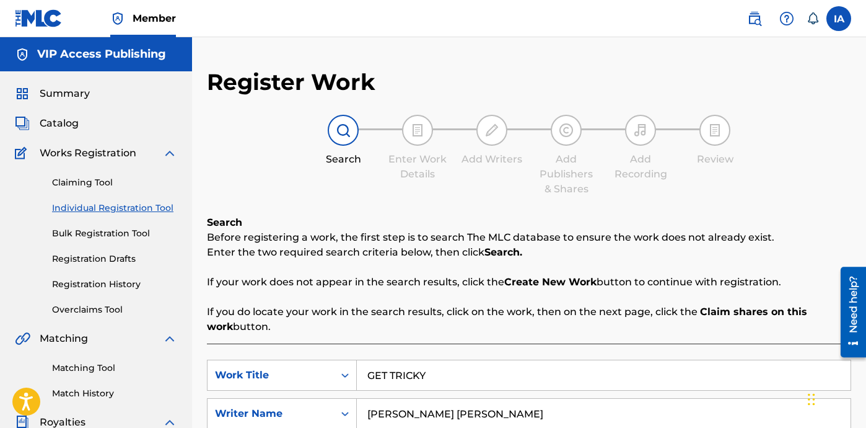
click at [141, 206] on link "Individual Registration Tool" at bounding box center [114, 207] width 125 height 13
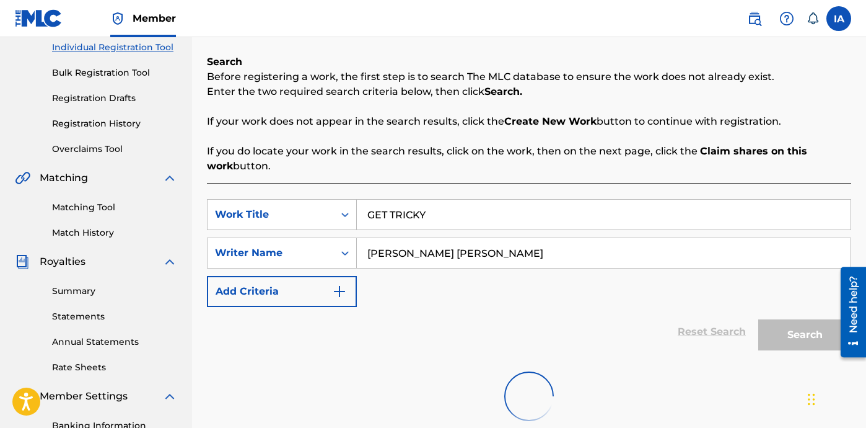
scroll to position [32, 0]
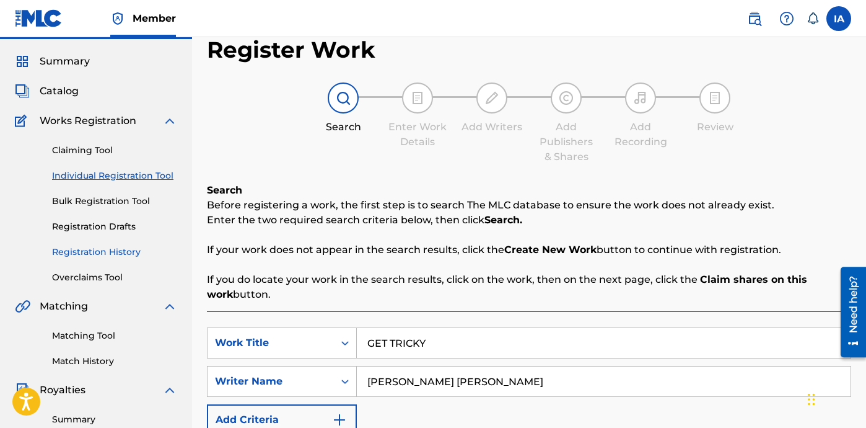
click at [107, 250] on link "Registration History" at bounding box center [114, 251] width 125 height 13
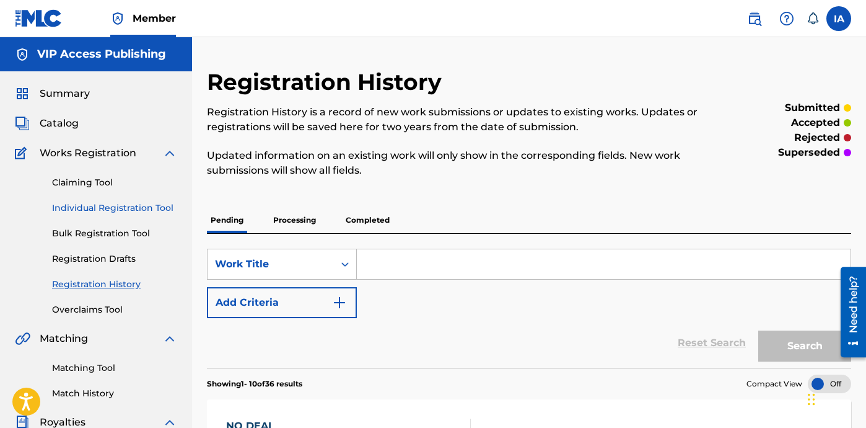
click at [134, 204] on link "Individual Registration Tool" at bounding box center [114, 207] width 125 height 13
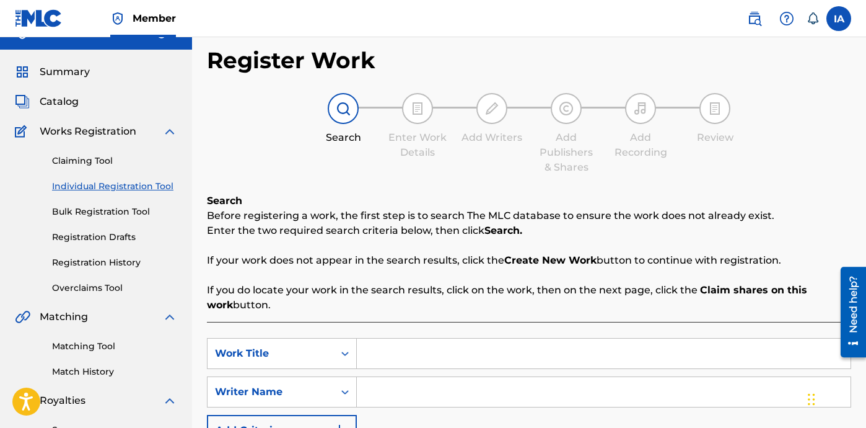
scroll to position [182, 0]
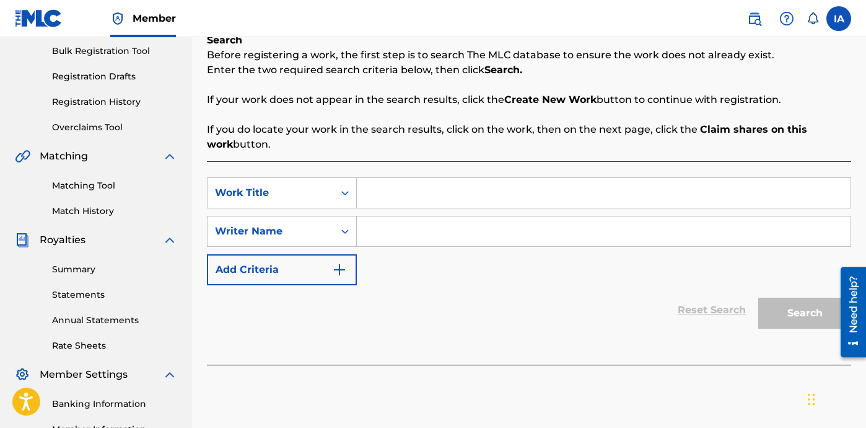
click at [547, 235] on input "Search Form" at bounding box center [604, 231] width 494 height 30
paste input "[PERSON_NAME] [PERSON_NAME]"
type input "[PERSON_NAME] [PERSON_NAME]"
click at [519, 193] on input "Search Form" at bounding box center [604, 193] width 494 height 30
click at [654, 198] on input "Search Form" at bounding box center [604, 193] width 494 height 30
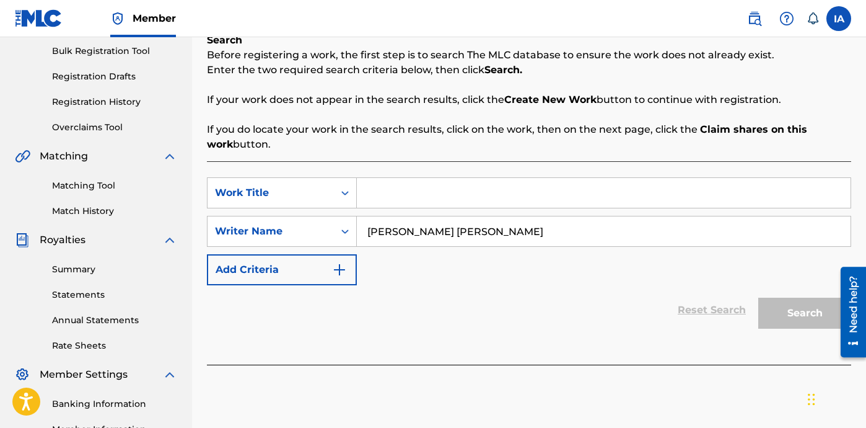
paste input "GET TRICKY"
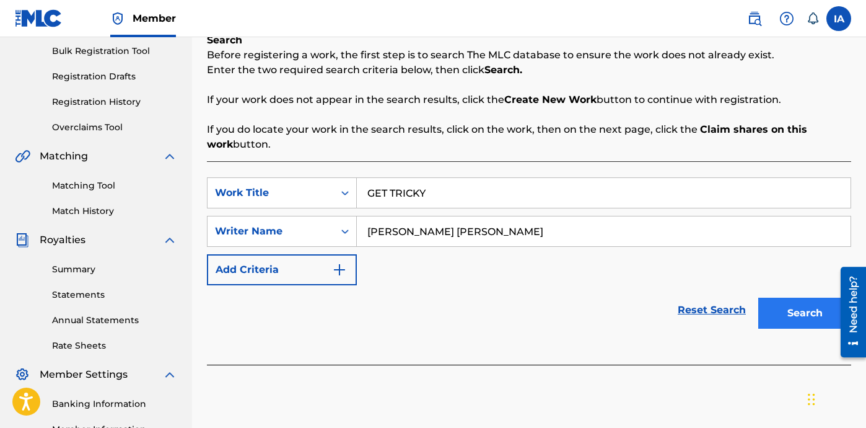
type input "GET TRICKY"
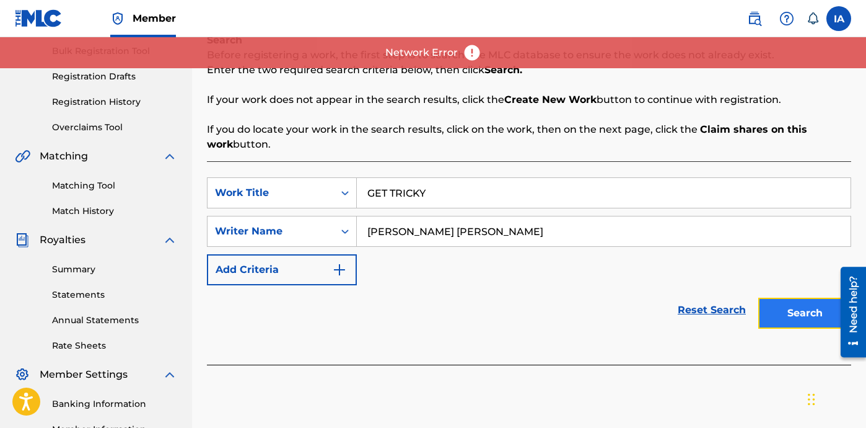
click at [784, 304] on button "Search" at bounding box center [805, 313] width 93 height 31
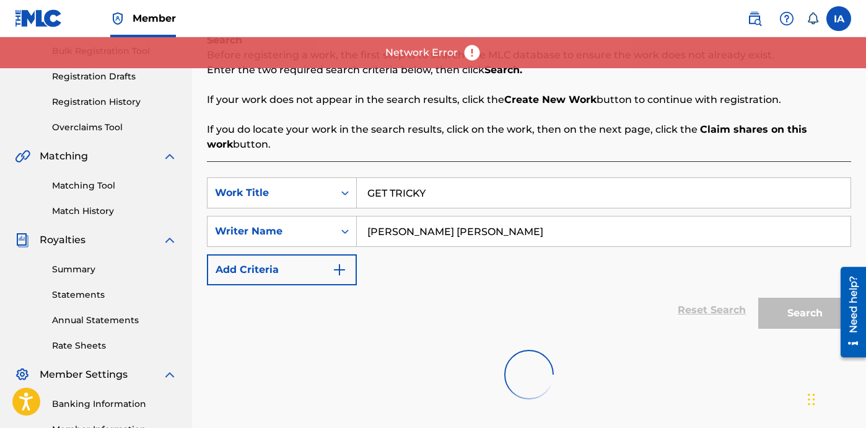
click at [691, 273] on div "SearchWithCriteria1fd1651d-0361-4f54-a9a2-63f84b1802d4 Work Title GET TRICKY Se…" at bounding box center [529, 231] width 645 height 108
click at [655, 270] on div "SearchWithCriteria1fd1651d-0361-4f54-a9a2-63f84b1802d4 Work Title GET TRICKY Se…" at bounding box center [529, 231] width 645 height 108
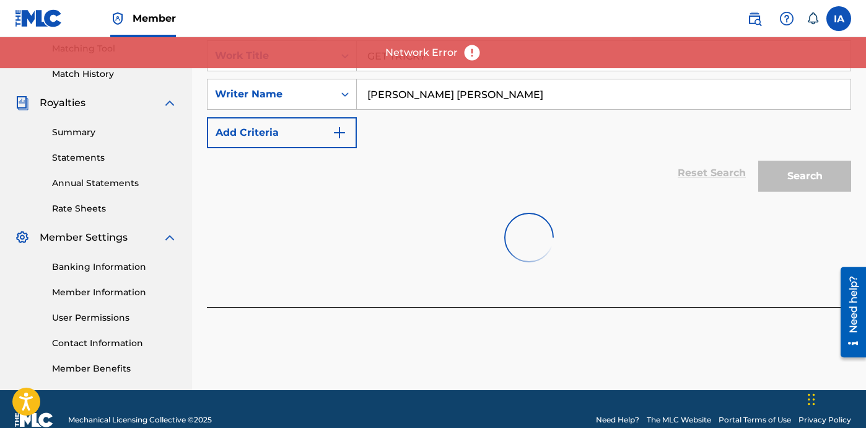
scroll to position [300, 0]
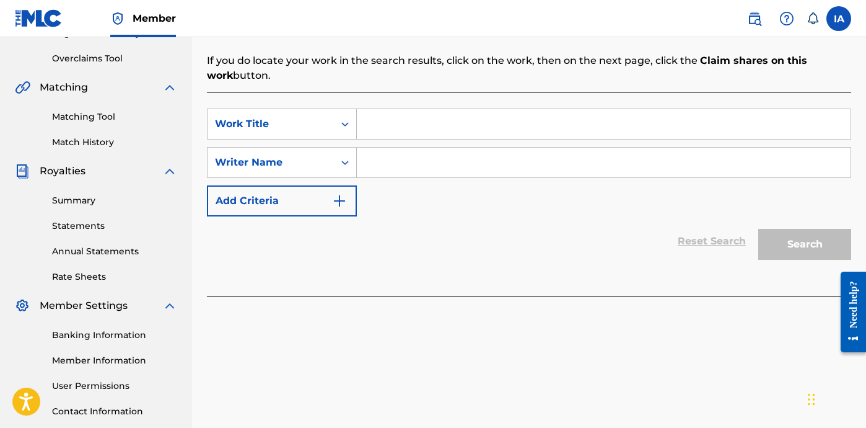
scroll to position [252, 0]
click at [516, 166] on input "Search Form" at bounding box center [604, 161] width 494 height 30
paste input "GET TRICKY"
type input "GET TRICKY"
paste input "GET TRICKY"
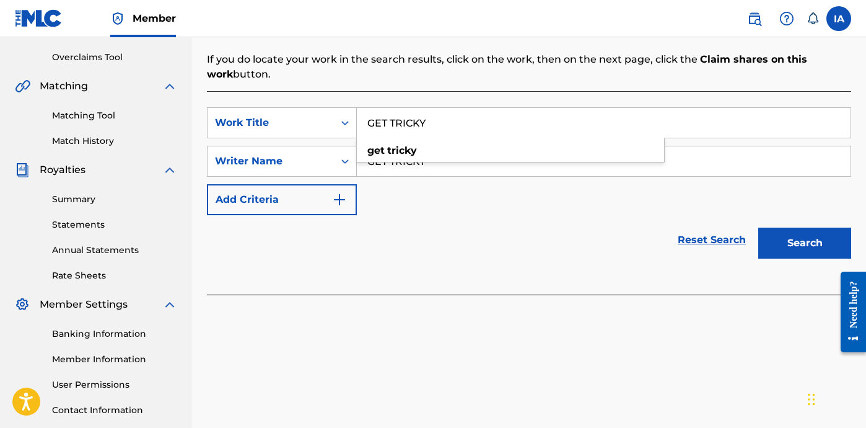
type input "GET TRICKY"
drag, startPoint x: 517, startPoint y: 174, endPoint x: 384, endPoint y: 122, distance: 143.1
click at [444, 148] on input "GET TRICKY" at bounding box center [604, 161] width 494 height 30
paste input "[PERSON_NAME] [PERSON_NAME]"
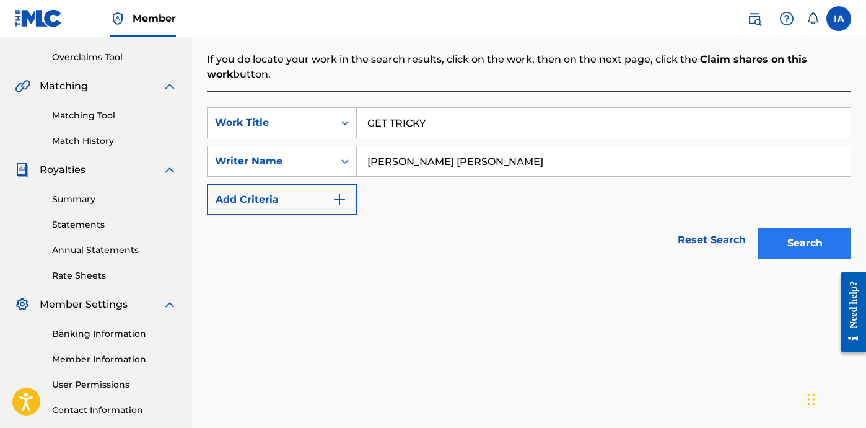
type input "[PERSON_NAME] [PERSON_NAME]"
click at [784, 250] on button "Search" at bounding box center [805, 242] width 93 height 31
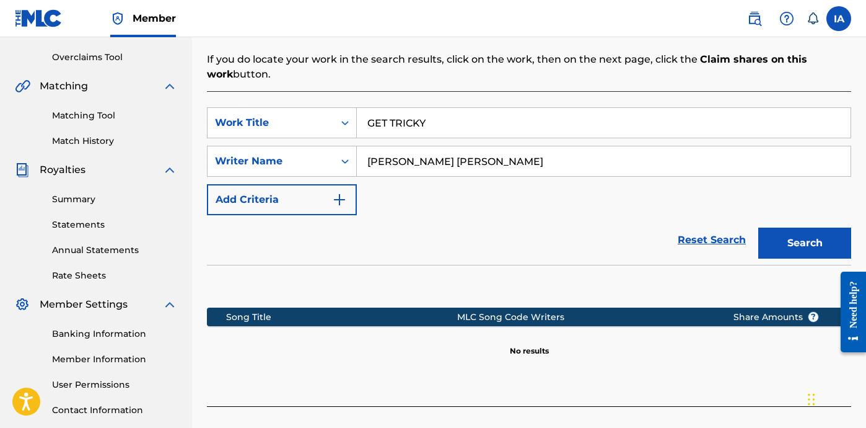
click at [493, 221] on div "Reset Search Search" at bounding box center [529, 240] width 645 height 50
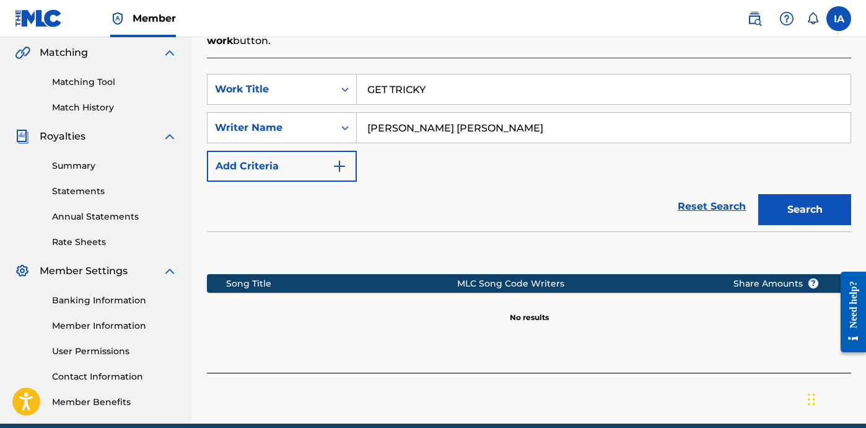
scroll to position [341, 0]
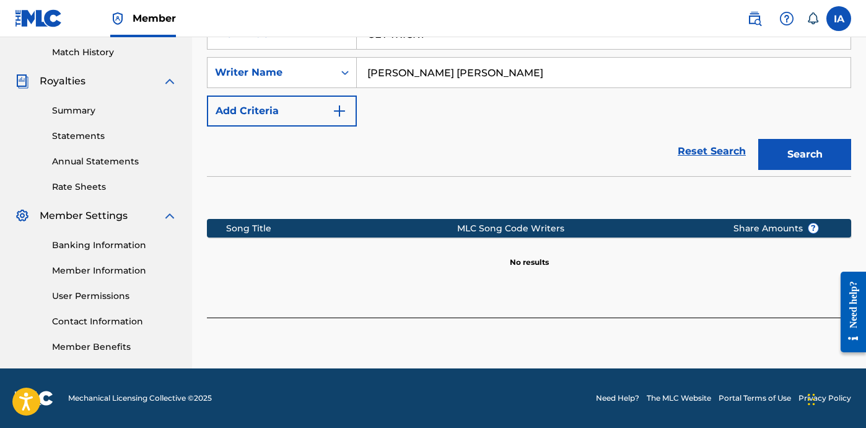
click at [545, 205] on section at bounding box center [529, 194] width 645 height 37
click at [791, 154] on button "Search" at bounding box center [805, 154] width 93 height 31
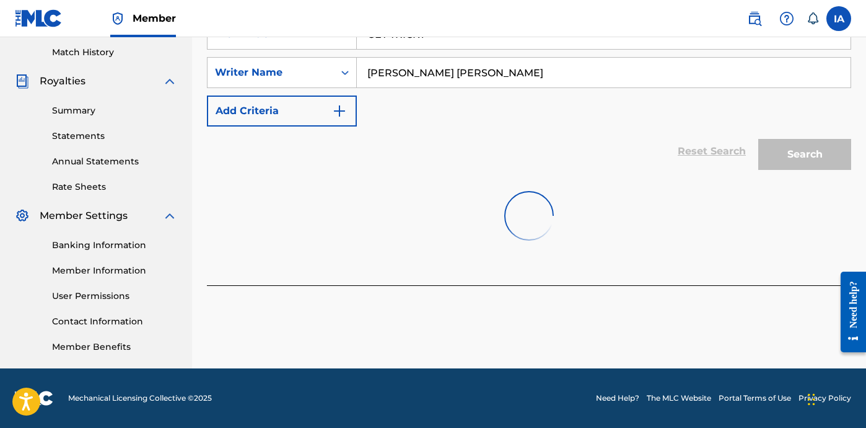
click at [703, 250] on div at bounding box center [529, 215] width 645 height 79
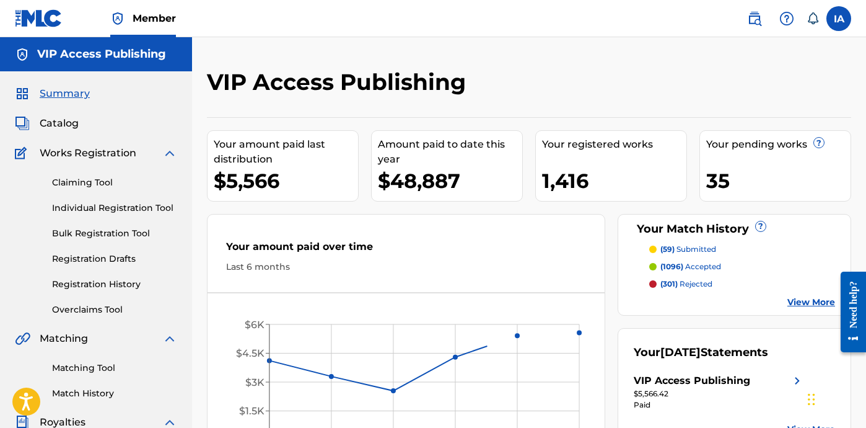
click at [632, 89] on div "VIP Access Publishing" at bounding box center [455, 86] width 496 height 37
click at [130, 211] on link "Individual Registration Tool" at bounding box center [114, 207] width 125 height 13
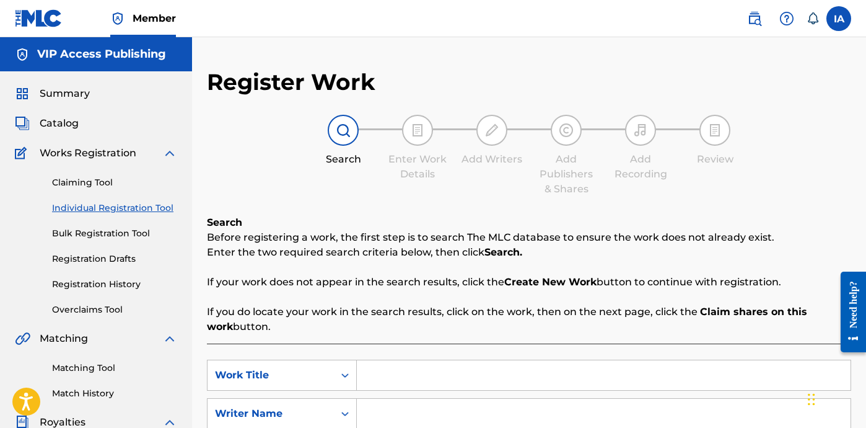
click at [470, 373] on input "Search Form" at bounding box center [604, 375] width 494 height 30
paste input "[PERSON_NAME] [PERSON_NAME]"
type input "[PERSON_NAME] [PERSON_NAME]"
click at [504, 410] on input "Search Form" at bounding box center [604, 414] width 494 height 30
paste input "[PERSON_NAME] [PERSON_NAME]"
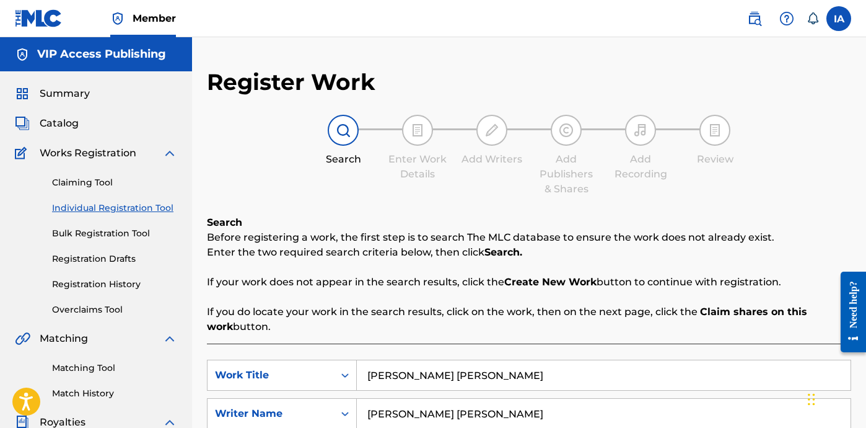
type input "[PERSON_NAME] [PERSON_NAME]"
drag, startPoint x: 630, startPoint y: 371, endPoint x: 506, endPoint y: 305, distance: 139.7
click at [514, 311] on div "Search Before registering a work, the first step is to search The MLC database …" at bounding box center [529, 381] width 645 height 332
paste input "GET TRICKY"
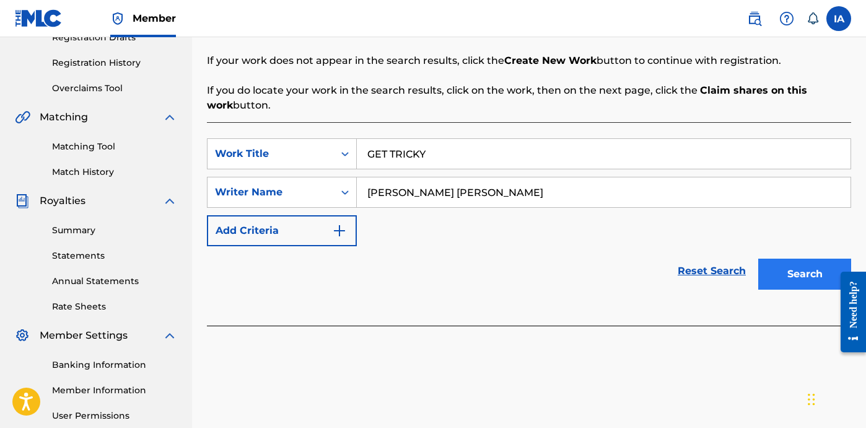
scroll to position [265, 0]
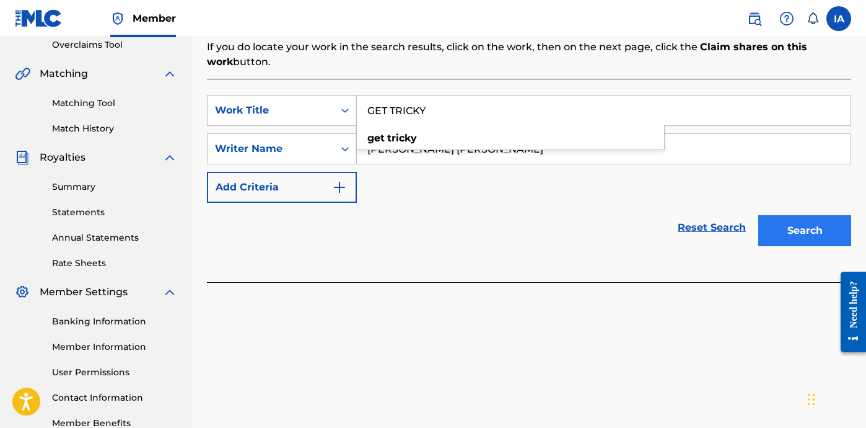
type input "GET TRICKY"
click at [788, 226] on button "Search" at bounding box center [805, 230] width 93 height 31
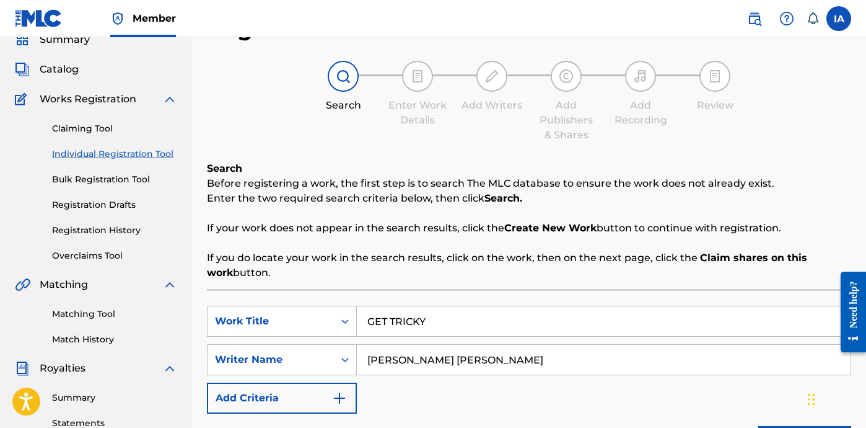
scroll to position [341, 0]
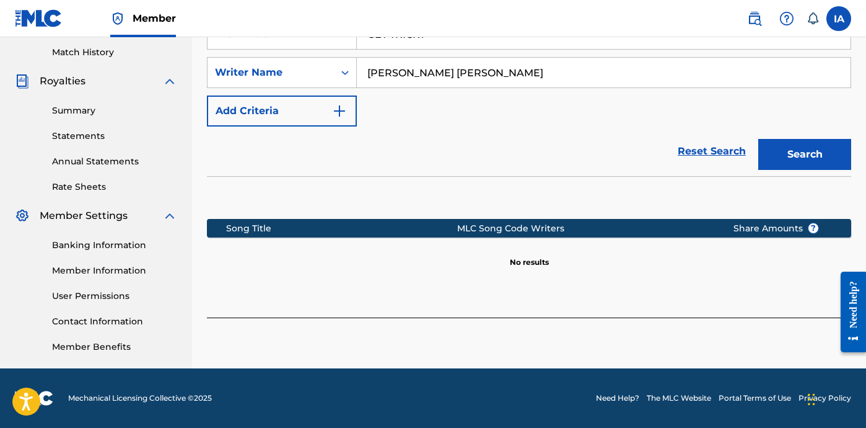
drag, startPoint x: 616, startPoint y: 284, endPoint x: 634, endPoint y: 284, distance: 18.0
click at [616, 284] on div "Song Title MLC Song Code Writers Share Amounts ? No results" at bounding box center [529, 232] width 645 height 112
click at [544, 283] on div "Song Title MLC Song Code Writers Share Amounts ? No results" at bounding box center [529, 232] width 645 height 112
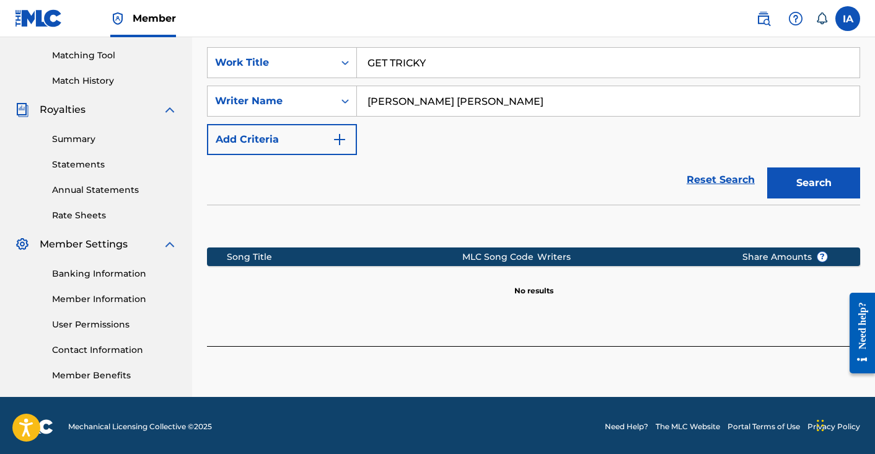
scroll to position [315, 0]
